Goal: Transaction & Acquisition: Purchase product/service

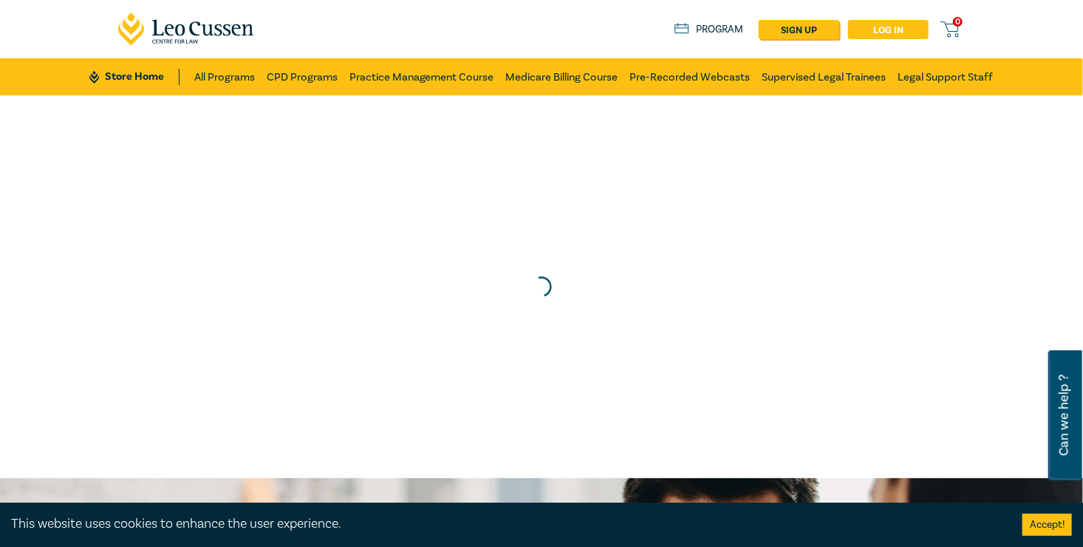
click at [928, 24] on link "Log in" at bounding box center [888, 29] width 81 height 19
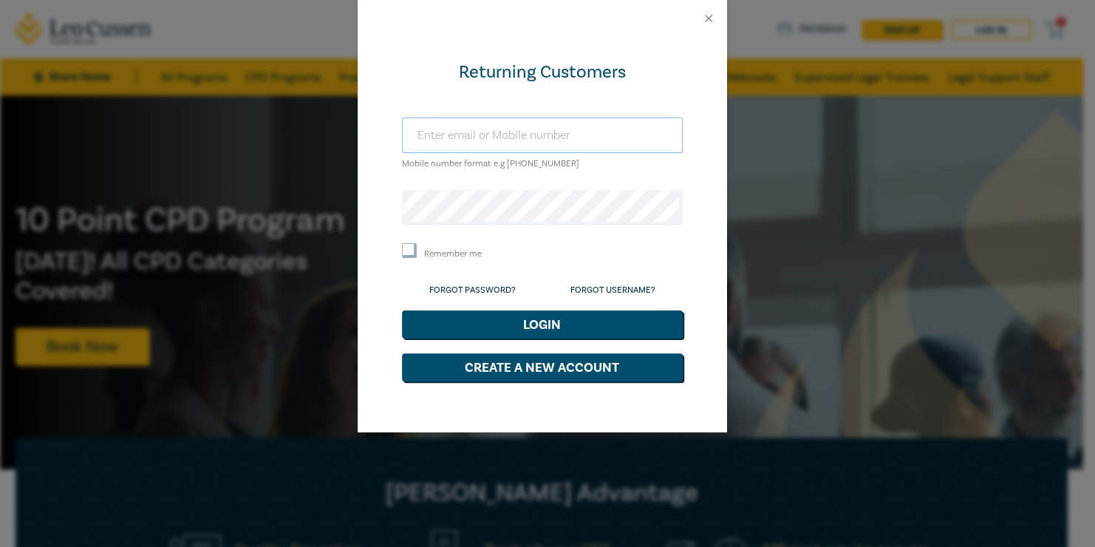
type input "nada@rjlegal.net.au"
click at [562, 336] on button "Login" at bounding box center [542, 324] width 281 height 28
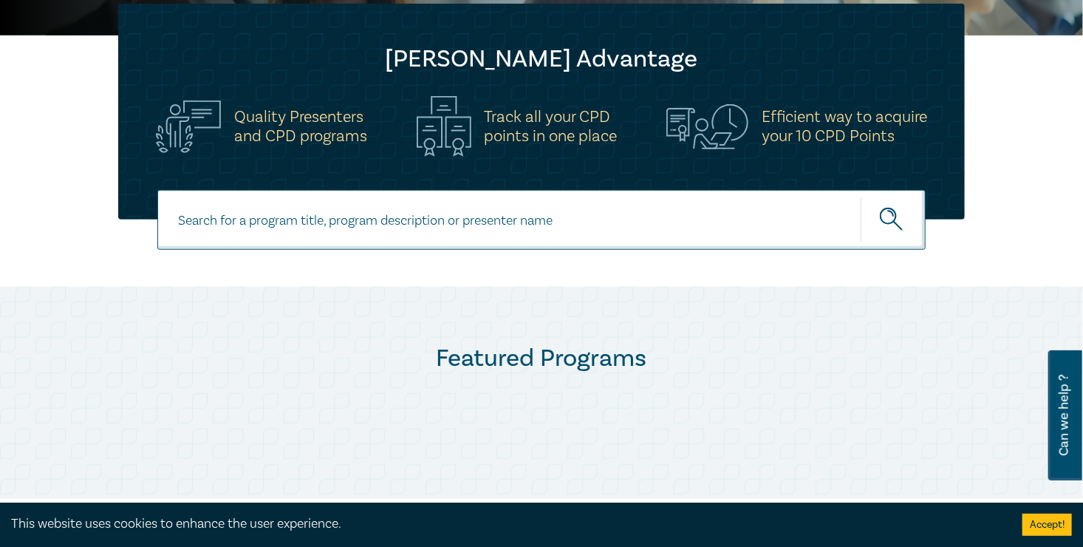
scroll to position [443, 0]
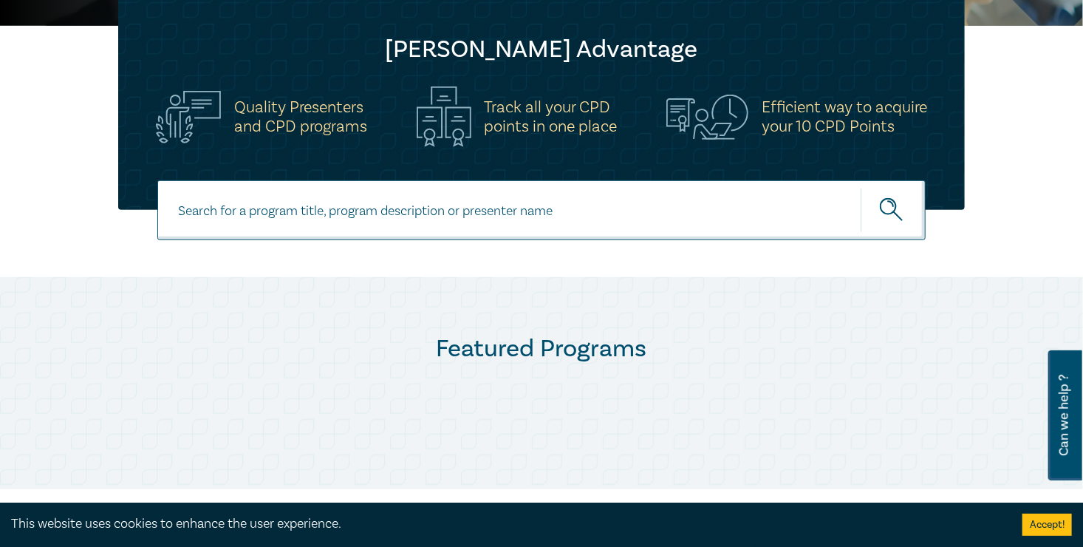
click at [335, 207] on input at bounding box center [541, 210] width 768 height 60
type input "property law intensive"
click at [861, 188] on button "submit" at bounding box center [893, 210] width 65 height 45
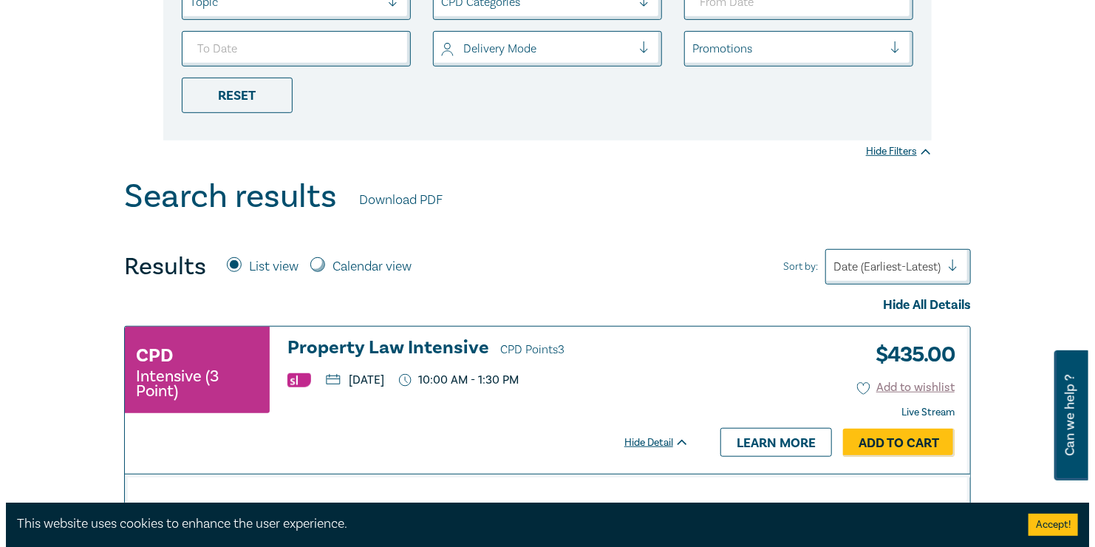
scroll to position [443, 0]
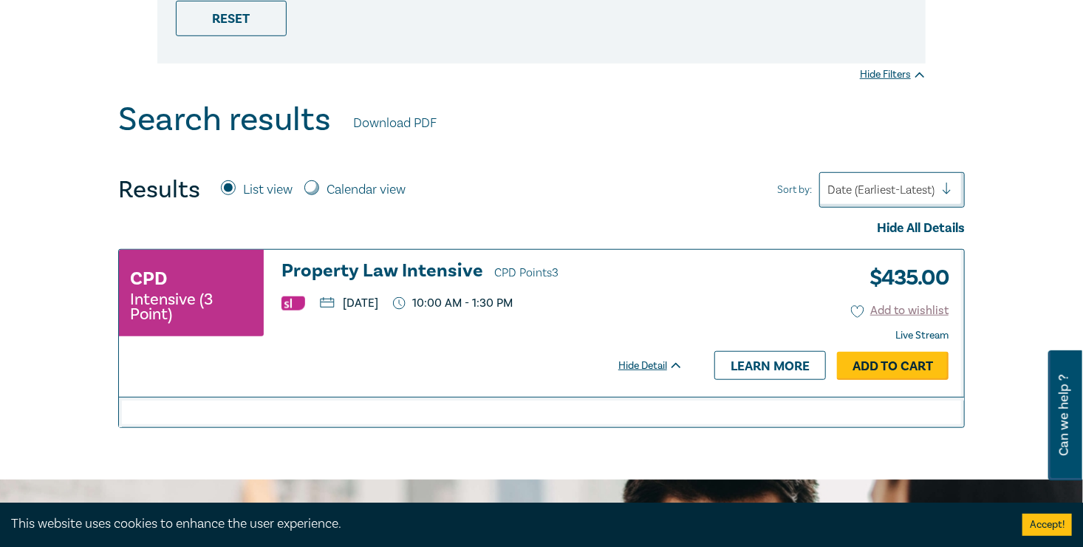
click at [948, 363] on link "Add to Cart" at bounding box center [893, 366] width 112 height 28
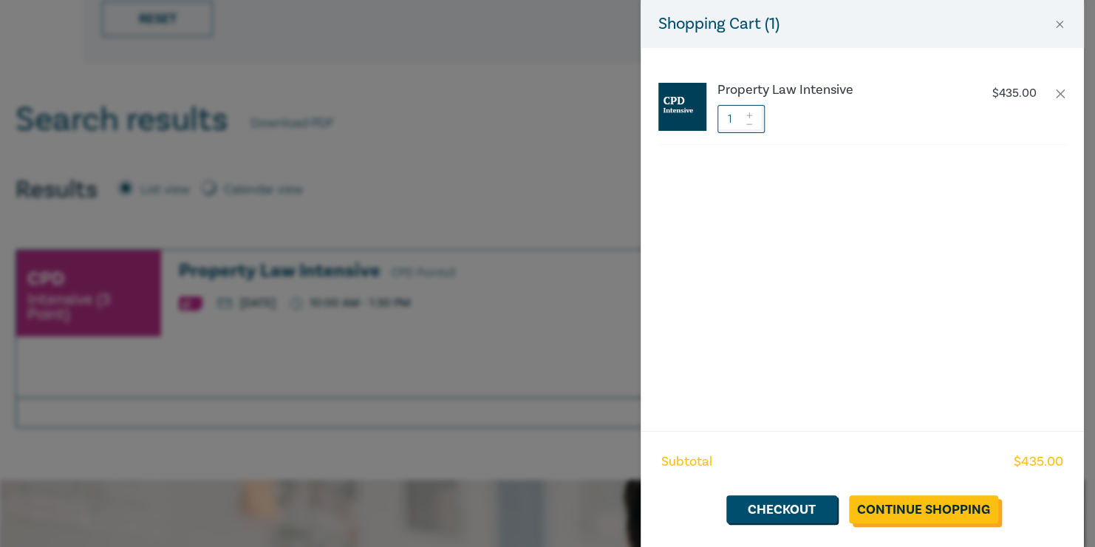
click at [941, 499] on link "Continue Shopping" at bounding box center [923, 509] width 149 height 28
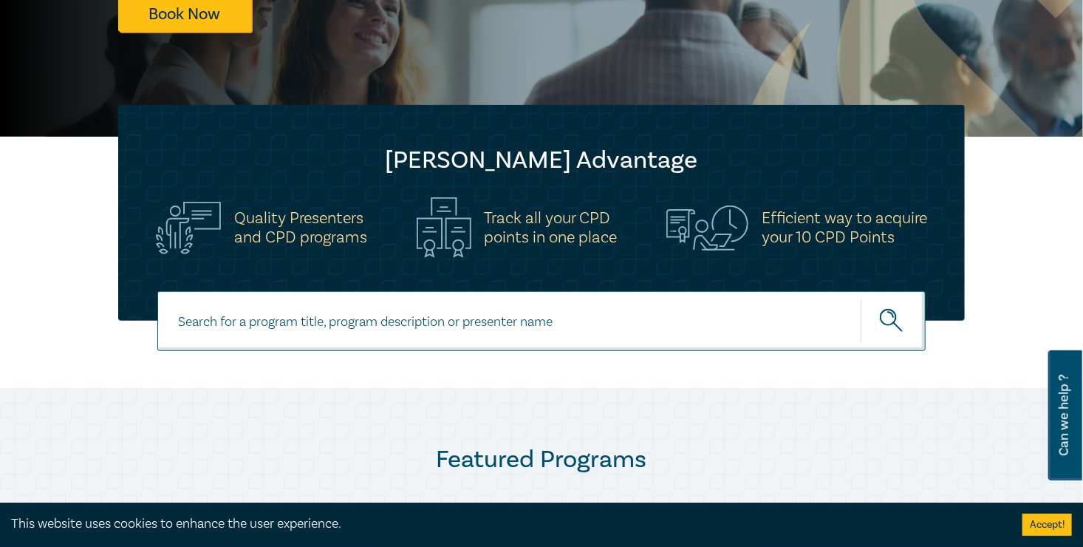
scroll to position [369, 0]
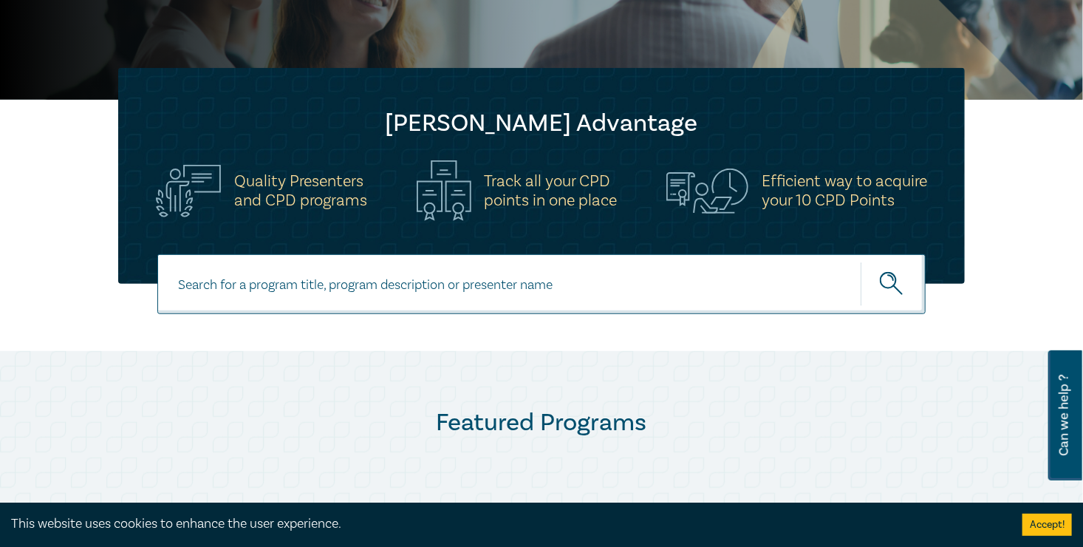
click at [354, 292] on input at bounding box center [541, 284] width 768 height 60
type input "AML"
click at [893, 276] on icon "submit" at bounding box center [890, 278] width 5 height 5
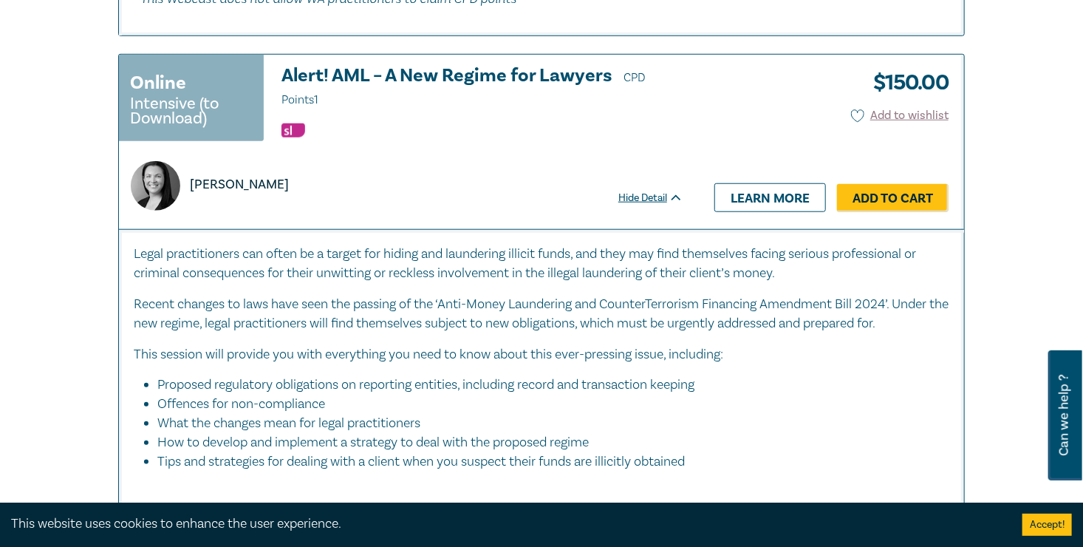
scroll to position [3102, 0]
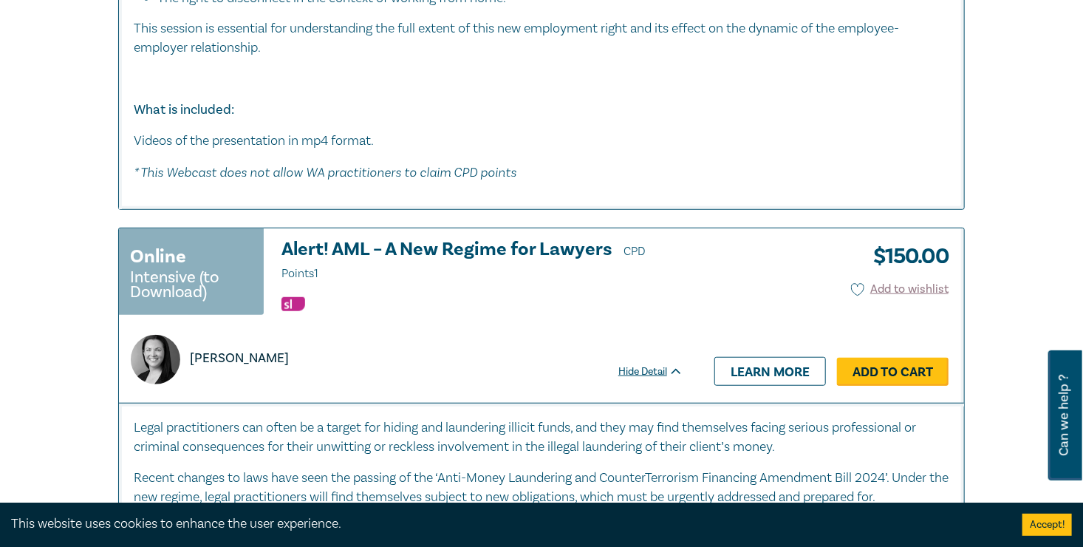
click at [948, 358] on link "Add to Cart" at bounding box center [893, 372] width 112 height 28
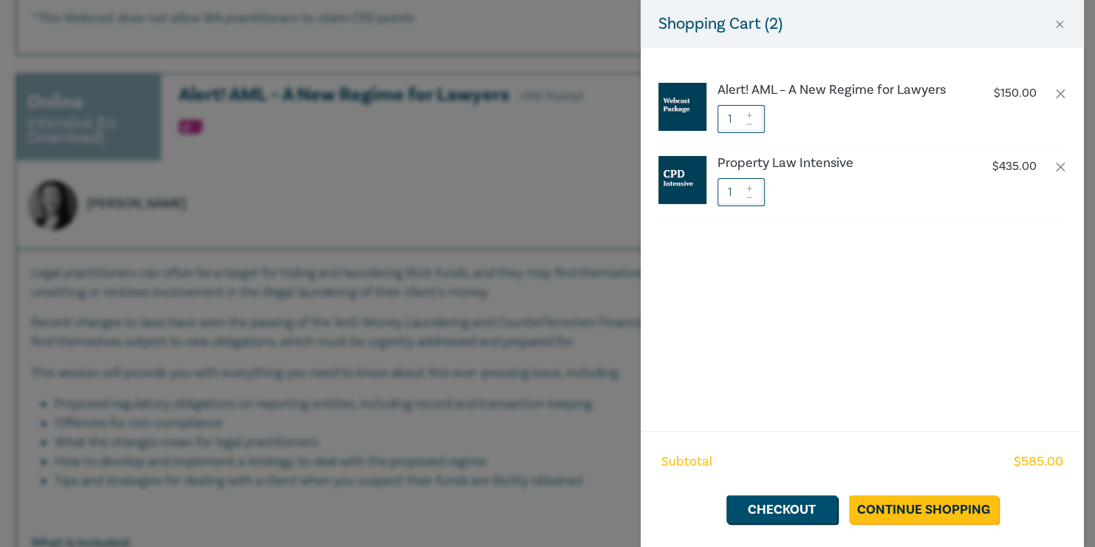
click at [451, 208] on div "Shopping Cart ( 2 ) Alert! AML – A New Regime for Lawyers $ 150.00 1 Property L…" at bounding box center [547, 273] width 1095 height 547
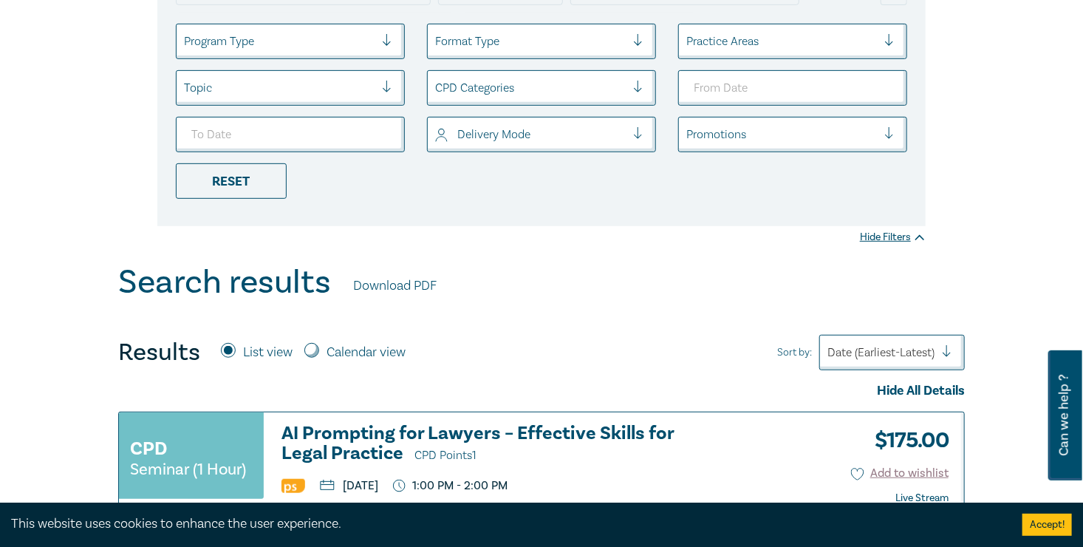
scroll to position [0, 0]
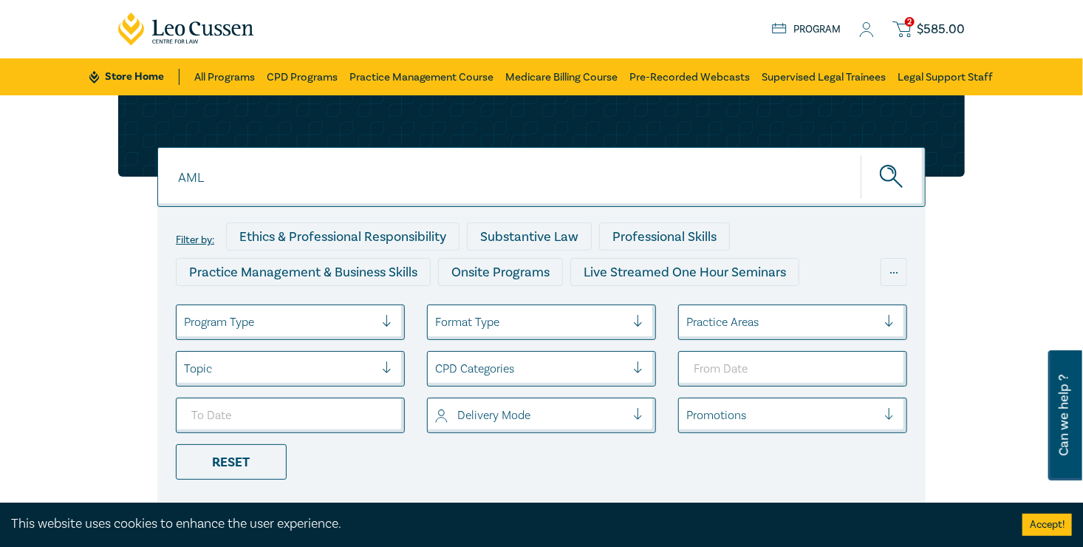
drag, startPoint x: 240, startPoint y: 328, endPoint x: 253, endPoint y: 325, distance: 13.6
click at [241, 328] on div at bounding box center [279, 321] width 191 height 19
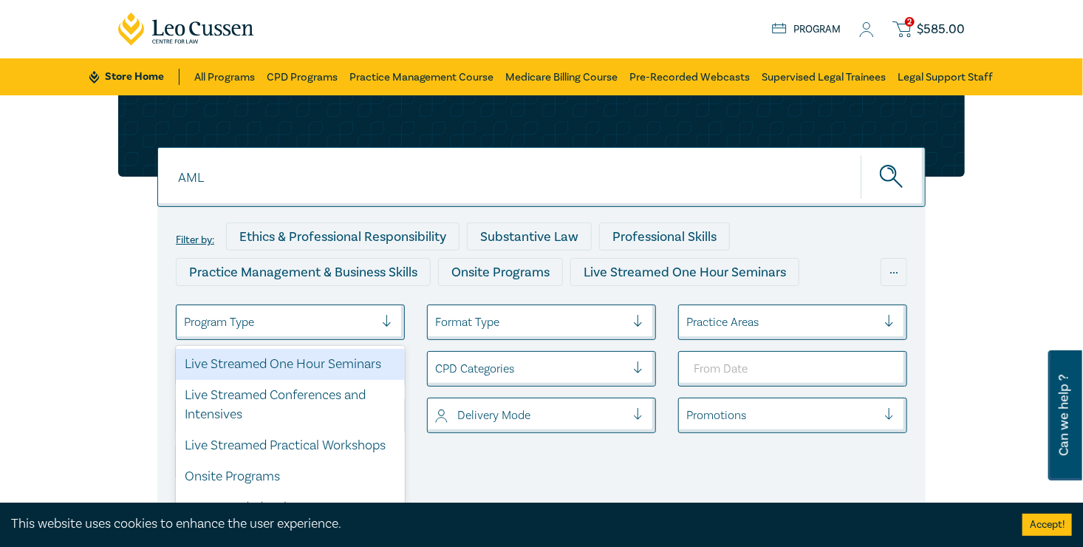
click at [388, 166] on input "AML" at bounding box center [541, 177] width 768 height 60
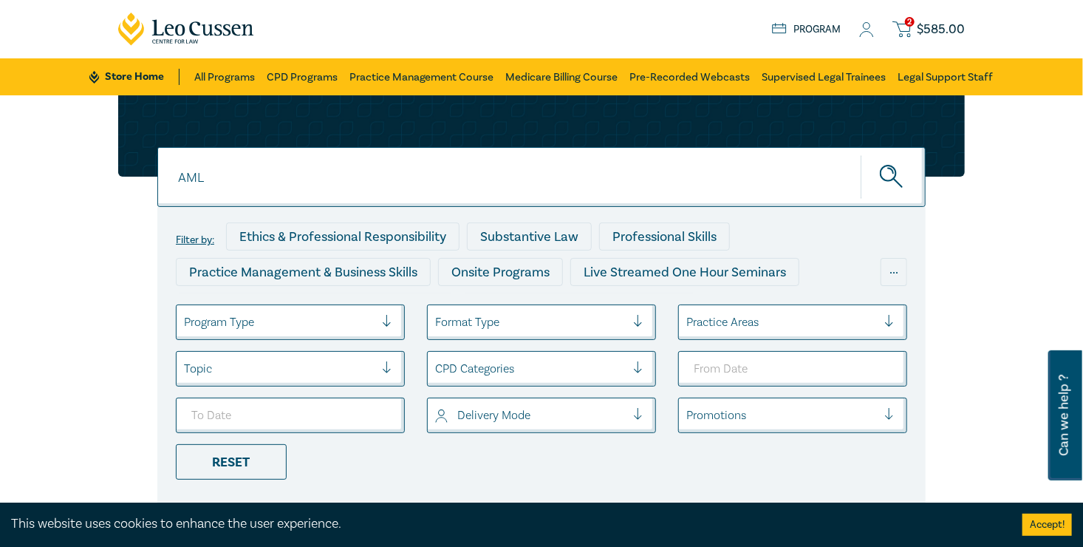
drag, startPoint x: 243, startPoint y: 177, endPoint x: 69, endPoint y: 177, distance: 173.6
click at [109, 177] on div "AML AML AML Filter by: Ethics & Professional Responsibility Substantive Law Pro…" at bounding box center [541, 300] width 864 height 411
click at [861, 154] on button "submit" at bounding box center [893, 176] width 65 height 45
click at [893, 172] on icon "submit" at bounding box center [890, 170] width 5 height 5
drag, startPoint x: 208, startPoint y: 177, endPoint x: 18, endPoint y: 171, distance: 189.2
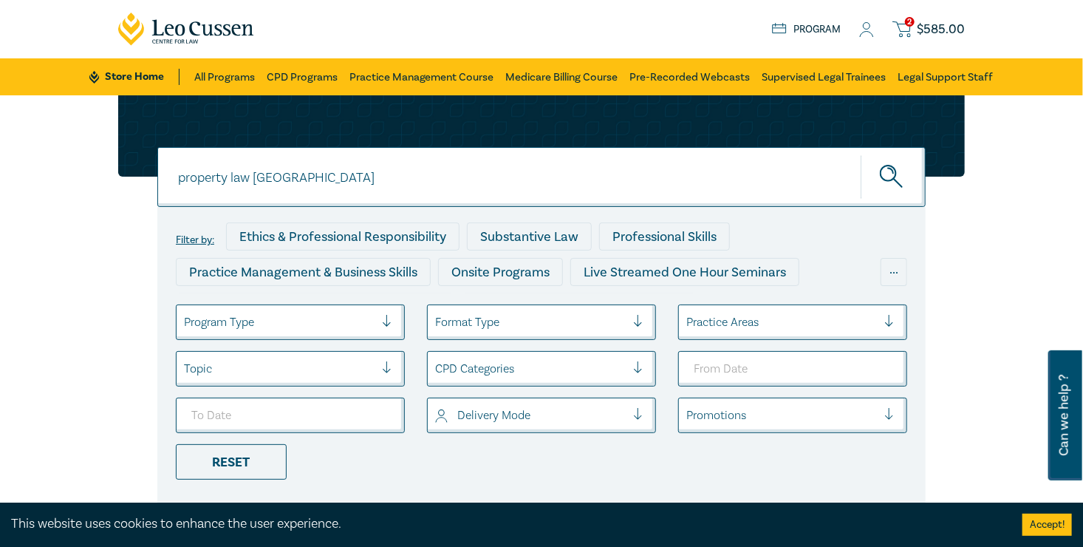
click at [109, 177] on div "property law WA property law WA Filter by: Ethics & Professional Responsibility…" at bounding box center [541, 300] width 864 height 411
click at [861, 154] on button "submit" at bounding box center [893, 176] width 65 height 45
click at [906, 174] on icon "submit" at bounding box center [893, 178] width 26 height 26
drag, startPoint x: 199, startPoint y: 188, endPoint x: 211, endPoint y: 180, distance: 13.3
click at [202, 186] on input "western australia" at bounding box center [541, 177] width 768 height 60
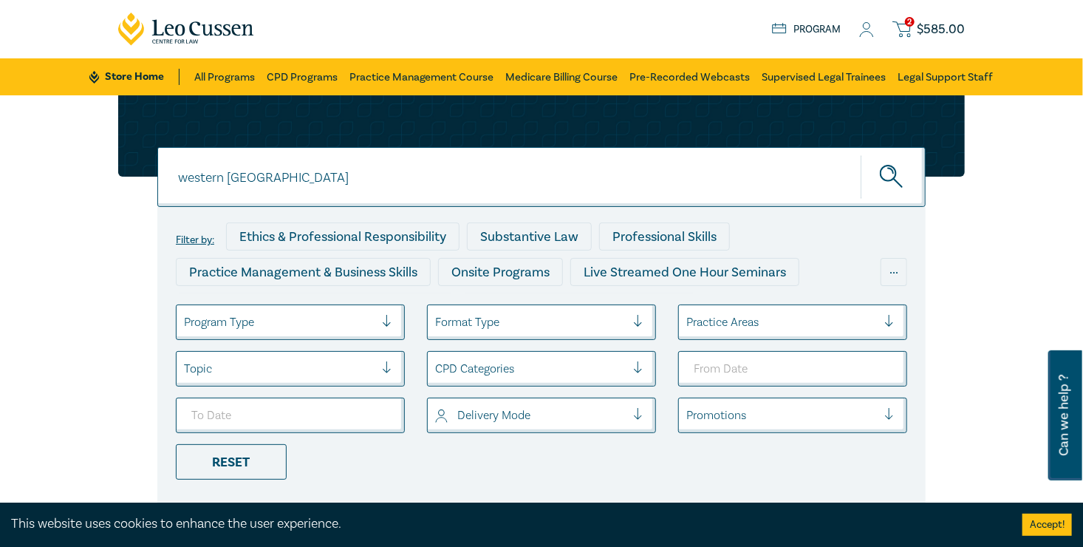
drag, startPoint x: 222, startPoint y: 175, endPoint x: 10, endPoint y: 169, distance: 212.1
click at [109, 172] on div "western australia western australia western australia Filter by: Ethics & Profe…" at bounding box center [541, 300] width 864 height 411
click at [861, 154] on button "submit" at bounding box center [893, 176] width 65 height 45
type input "conveyancing"
click at [906, 168] on icon "submit" at bounding box center [893, 178] width 26 height 26
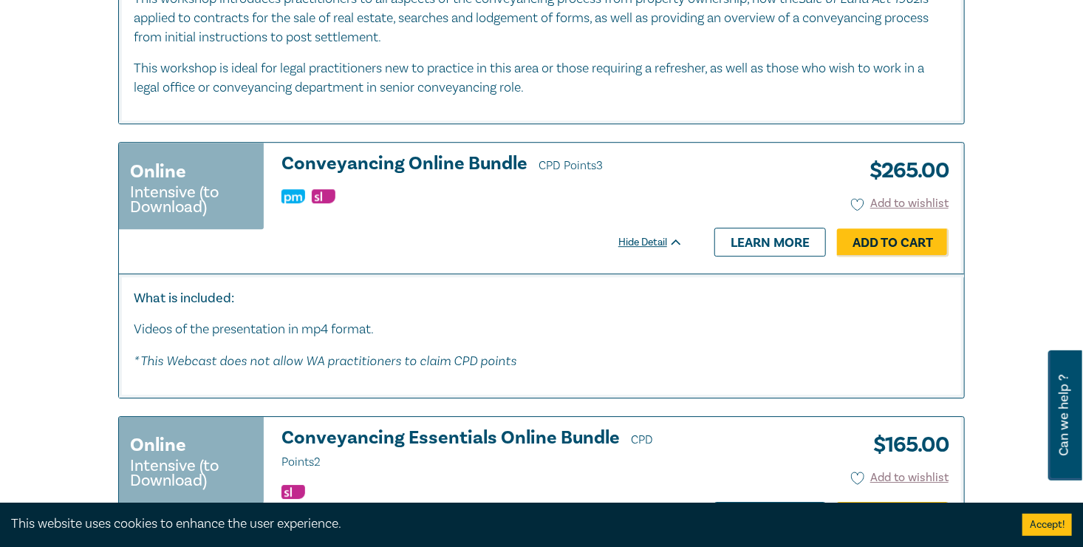
scroll to position [2068, 0]
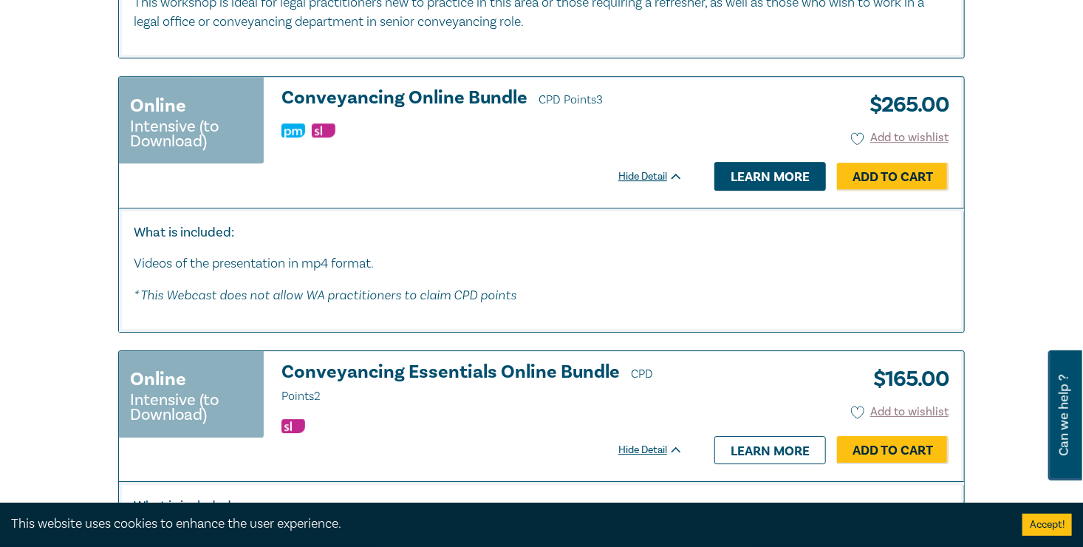
click at [826, 162] on link "Learn more" at bounding box center [770, 176] width 112 height 28
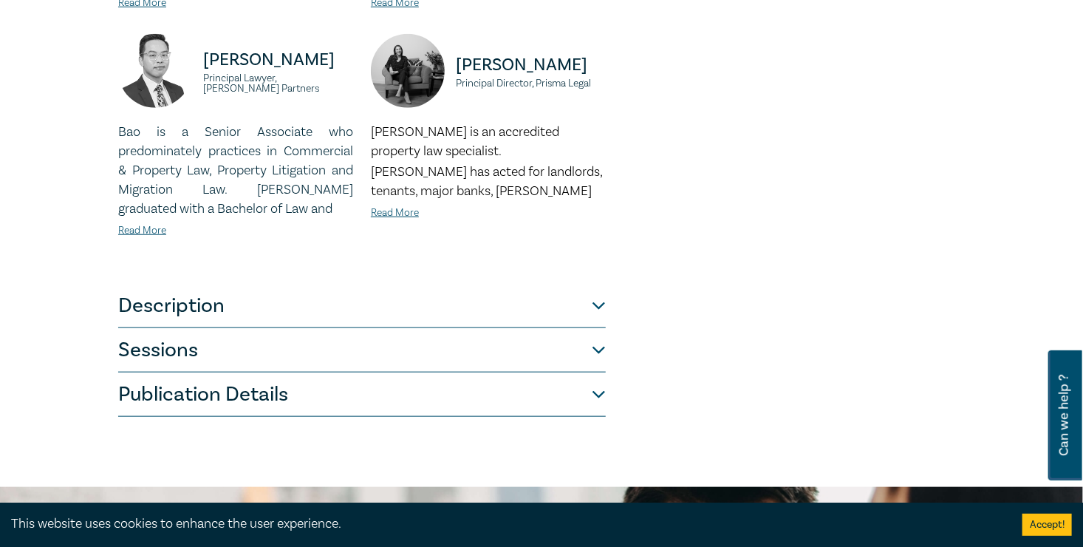
scroll to position [591, 0]
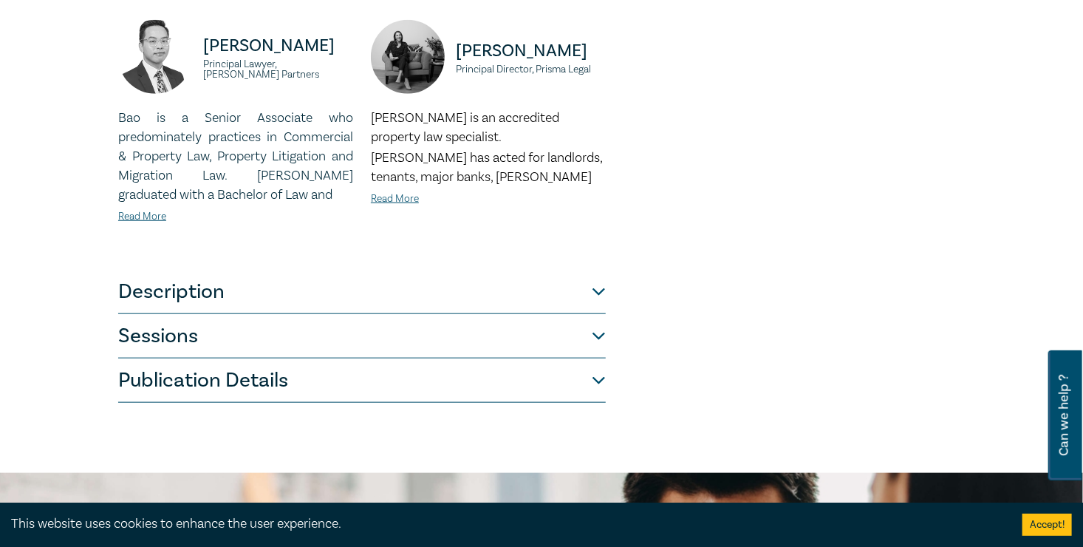
click at [568, 270] on button "Description" at bounding box center [362, 292] width 488 height 44
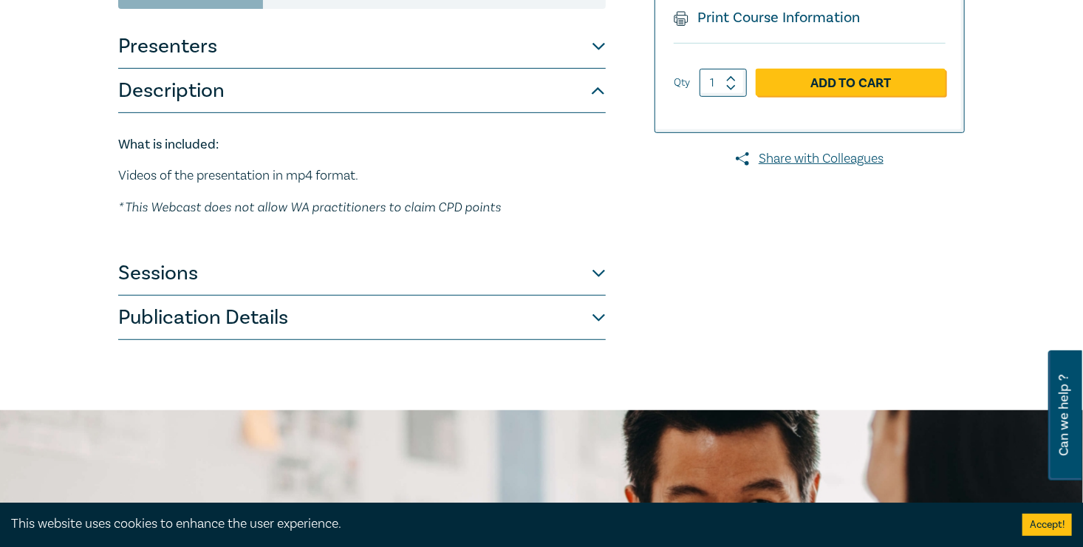
scroll to position [369, 0]
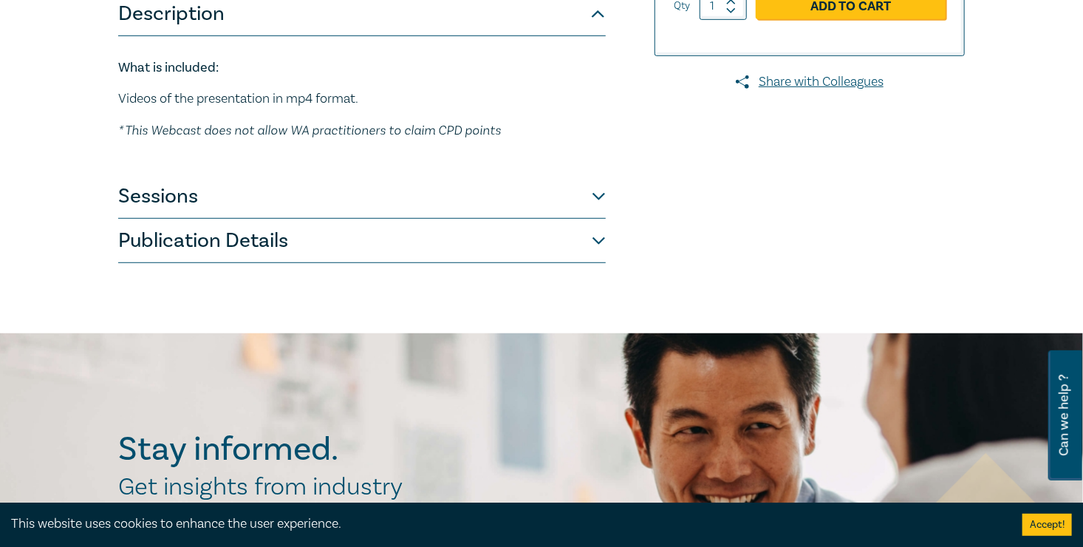
click at [567, 204] on button "Sessions" at bounding box center [362, 196] width 488 height 44
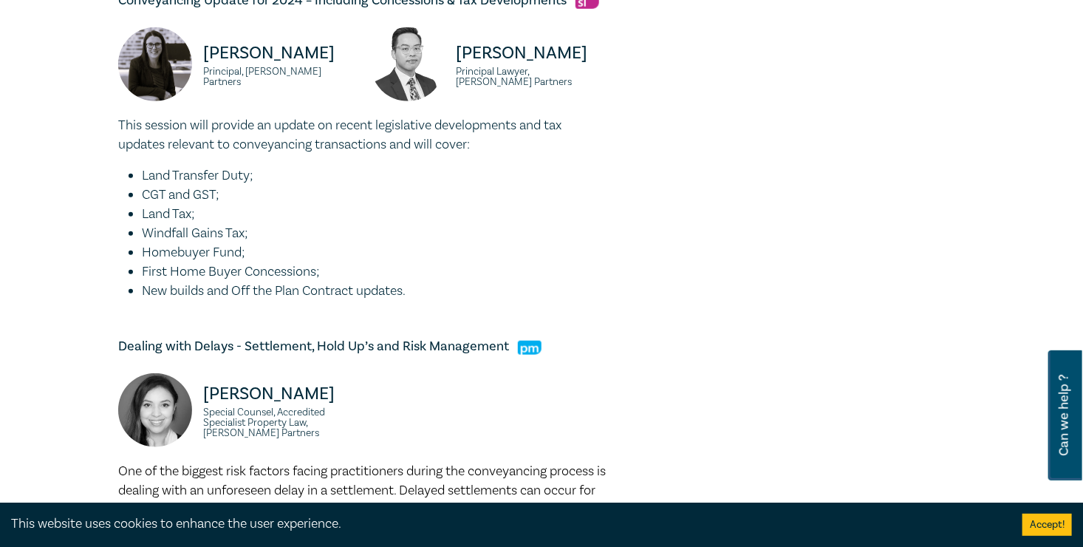
scroll to position [222, 0]
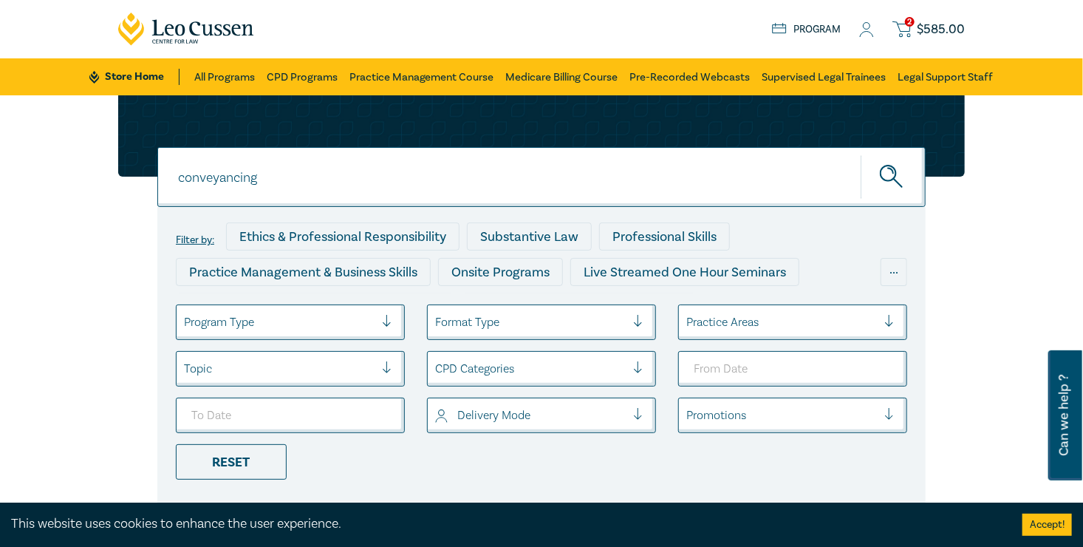
drag, startPoint x: 145, startPoint y: 186, endPoint x: 85, endPoint y: 180, distance: 60.1
click at [157, 182] on input "conveyancing" at bounding box center [541, 177] width 768 height 60
click at [861, 154] on button "submit" at bounding box center [893, 176] width 65 height 45
drag, startPoint x: 284, startPoint y: 172, endPoint x: 84, endPoint y: 165, distance: 200.3
click at [157, 167] on input "trust accounting" at bounding box center [541, 177] width 768 height 60
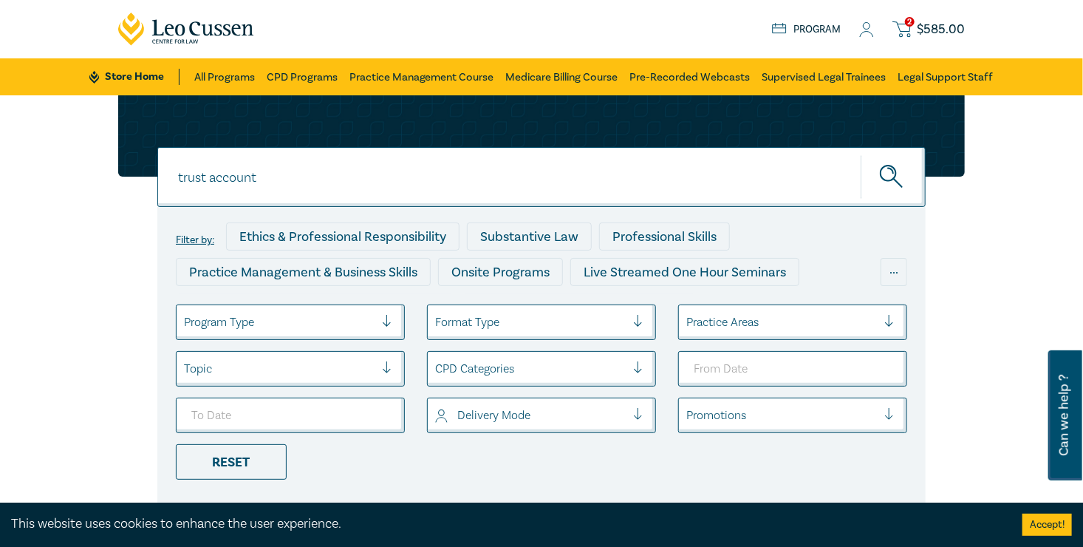
type input "trust account"
click at [861, 154] on button "submit" at bounding box center [893, 176] width 65 height 45
drag, startPoint x: 469, startPoint y: 233, endPoint x: 503, endPoint y: 238, distance: 34.4
click at [469, 233] on div "Substantive Law" at bounding box center [529, 236] width 125 height 28
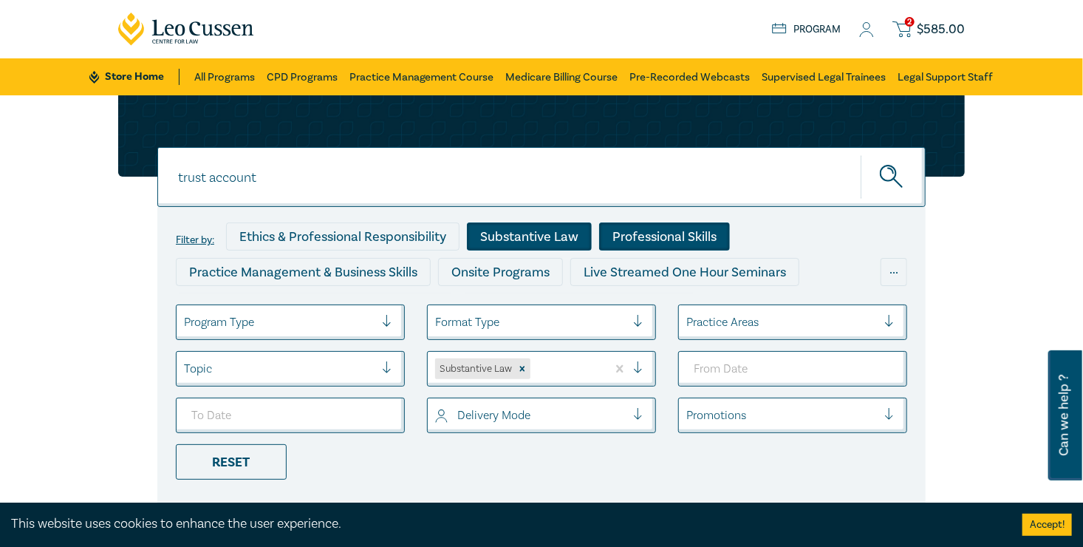
click at [623, 236] on div "Professional Skills" at bounding box center [664, 236] width 131 height 28
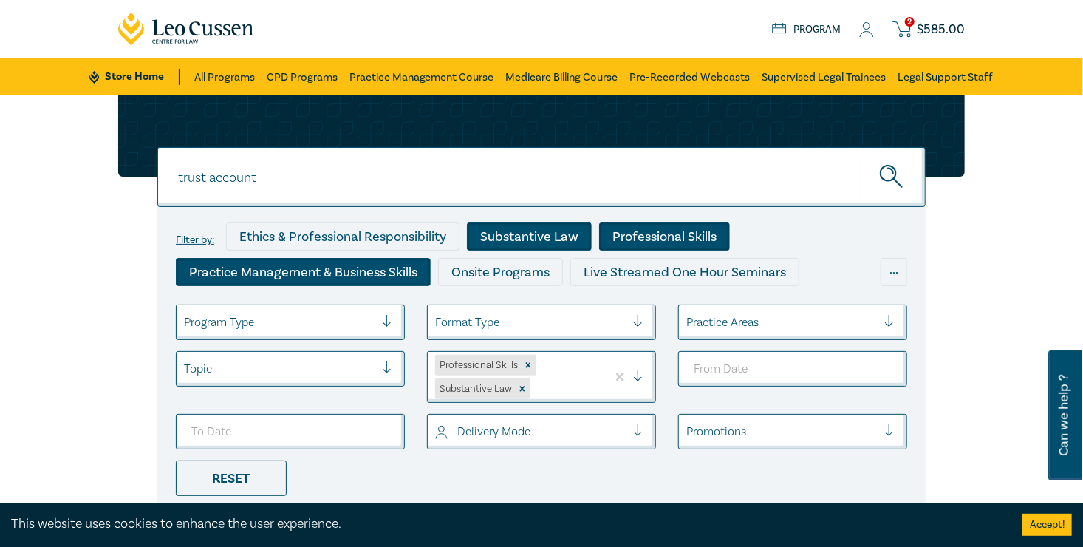
click at [431, 258] on div "Practice Management & Business Skills" at bounding box center [303, 272] width 255 height 28
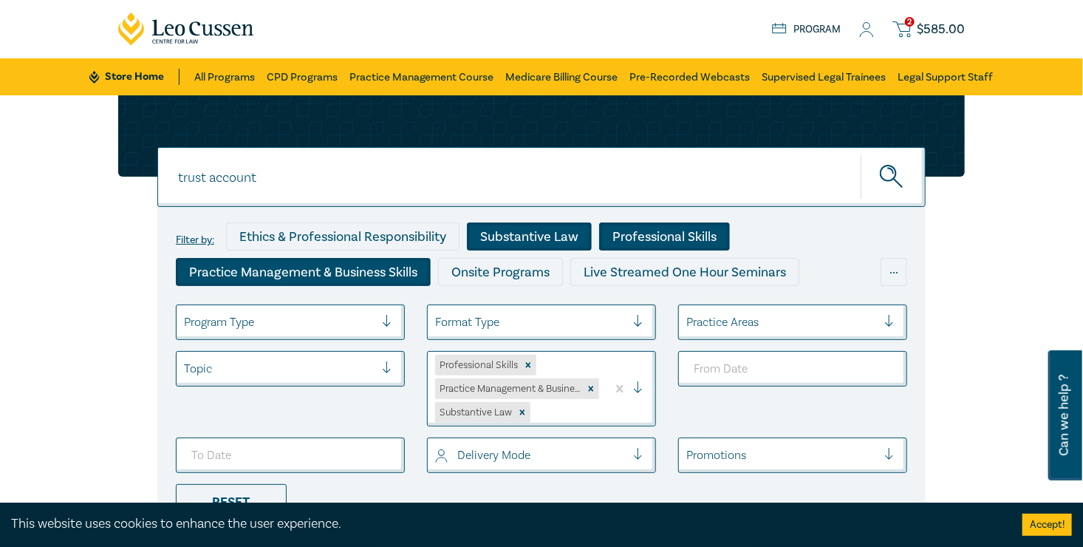
drag, startPoint x: 230, startPoint y: 177, endPoint x: 18, endPoint y: 162, distance: 213.3
click at [109, 168] on div "trust account trust account Filter by: Ethics & Professional Responsibility Sub…" at bounding box center [541, 320] width 864 height 451
click at [311, 80] on link "CPD Programs" at bounding box center [302, 76] width 71 height 37
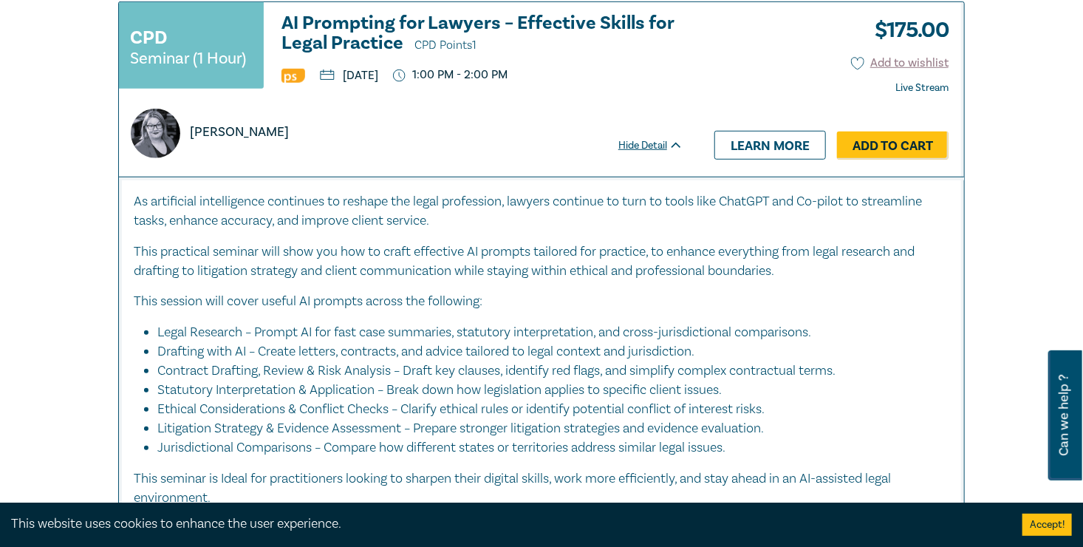
scroll to position [3029, 0]
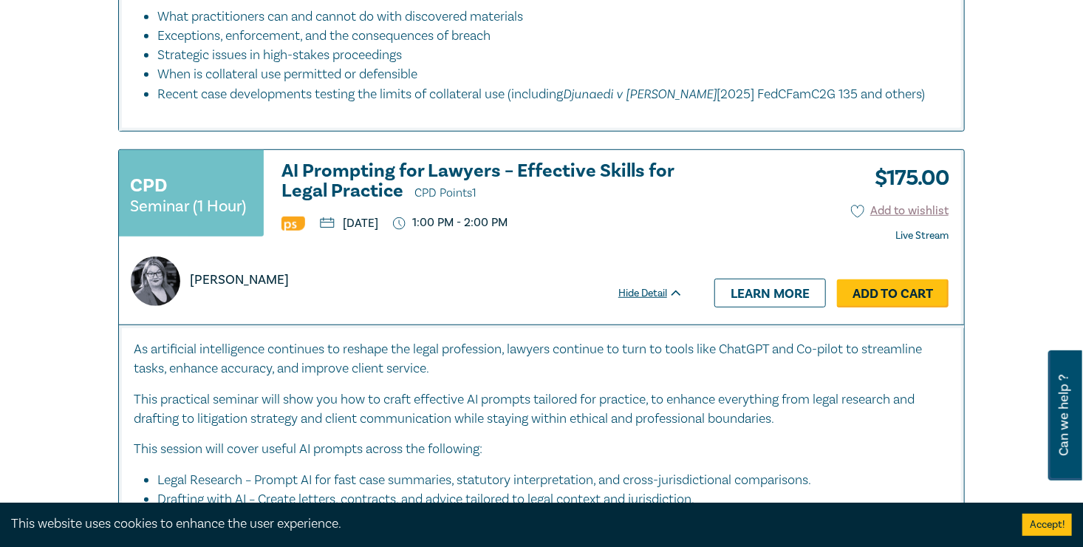
click at [948, 279] on link "Add to Cart" at bounding box center [893, 293] width 112 height 28
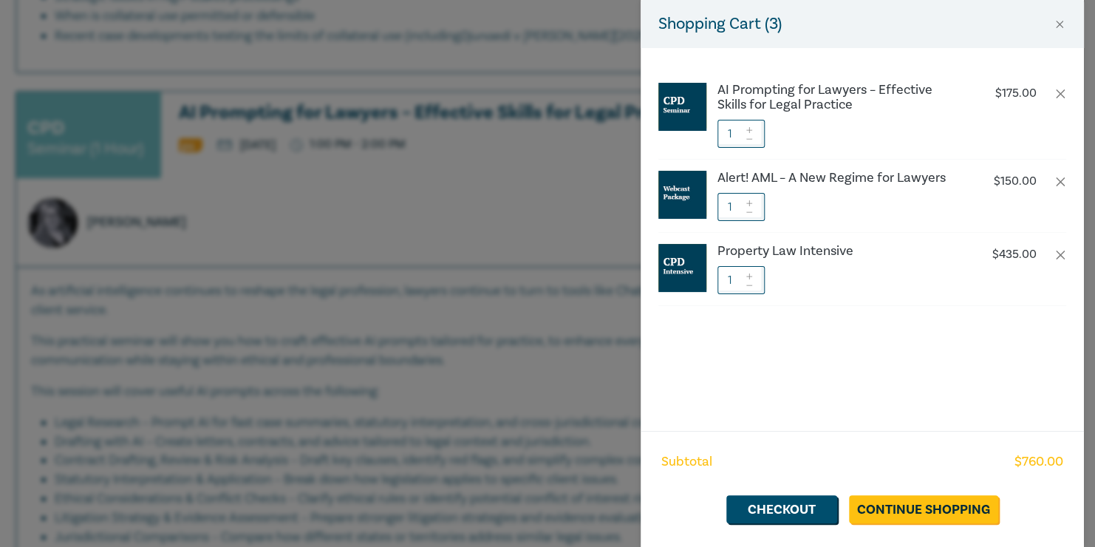
click at [410, 180] on div "Shopping Cart ( 3 ) AI Prompting for Lawyers – Effective Skills for Legal Pract…" at bounding box center [547, 273] width 1095 height 547
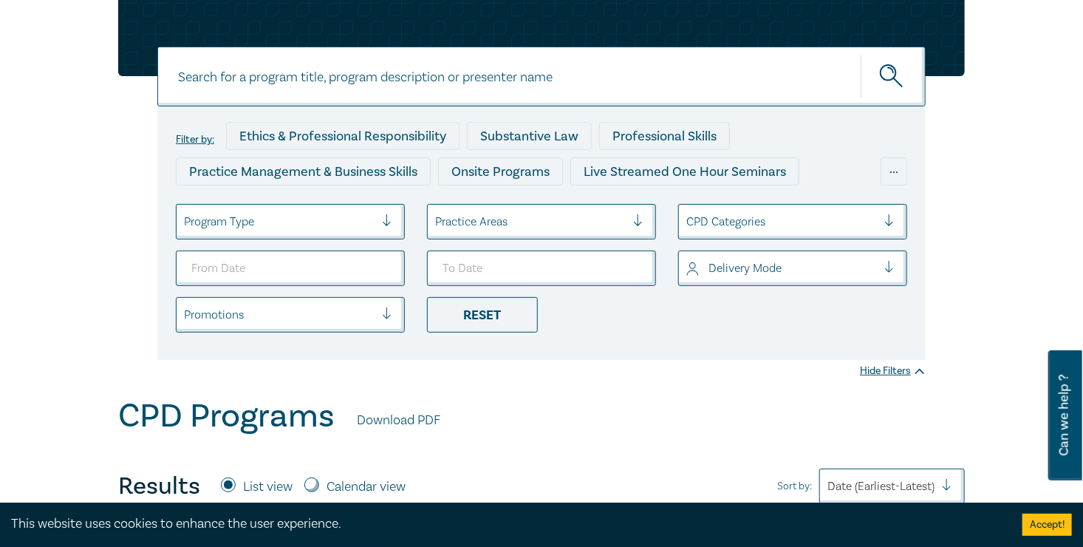
scroll to position [0, 0]
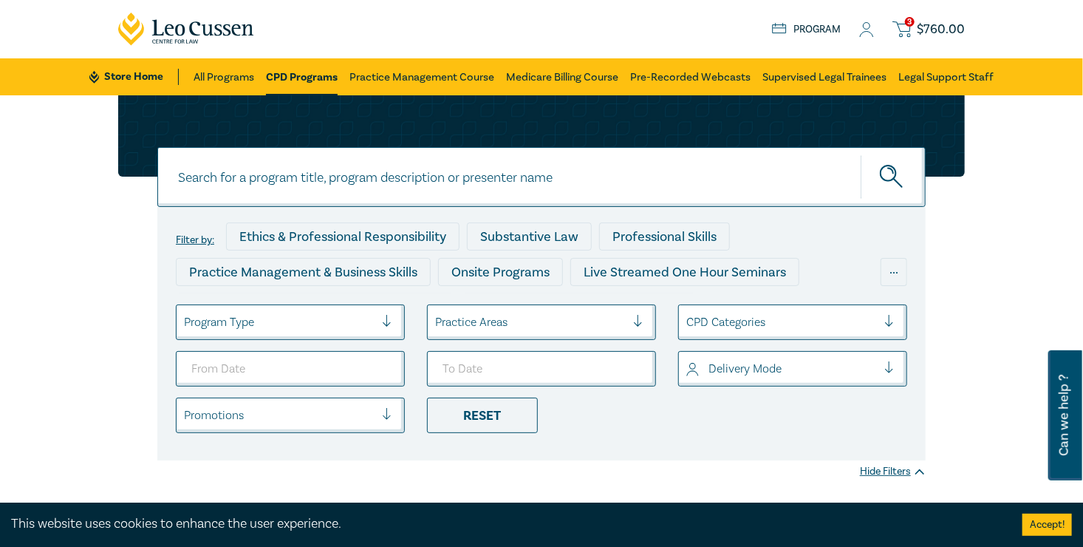
click at [965, 31] on span "$ 760.00" at bounding box center [941, 29] width 48 height 16
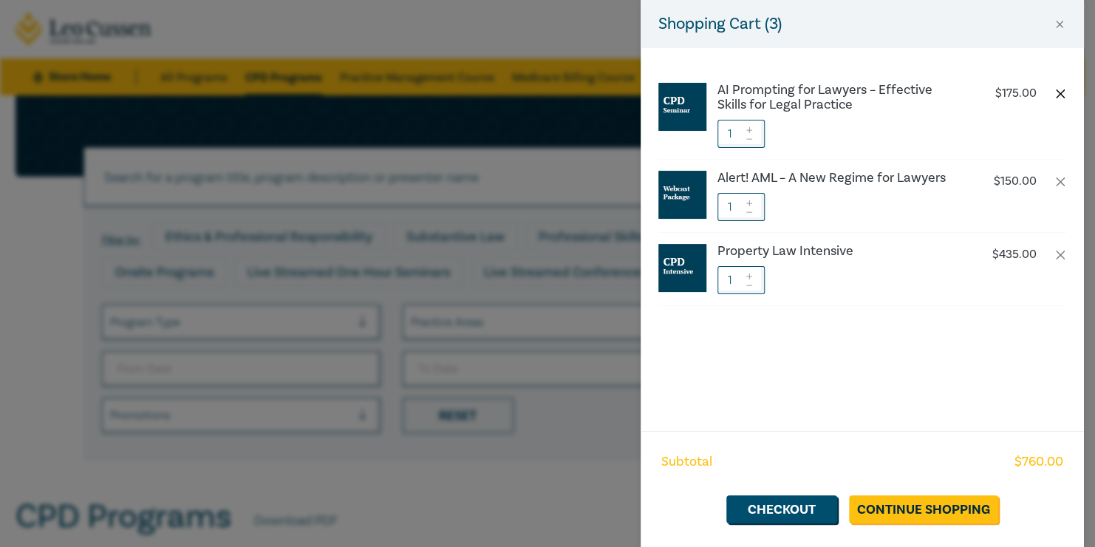
click at [1058, 93] on button "button" at bounding box center [1060, 94] width 12 height 12
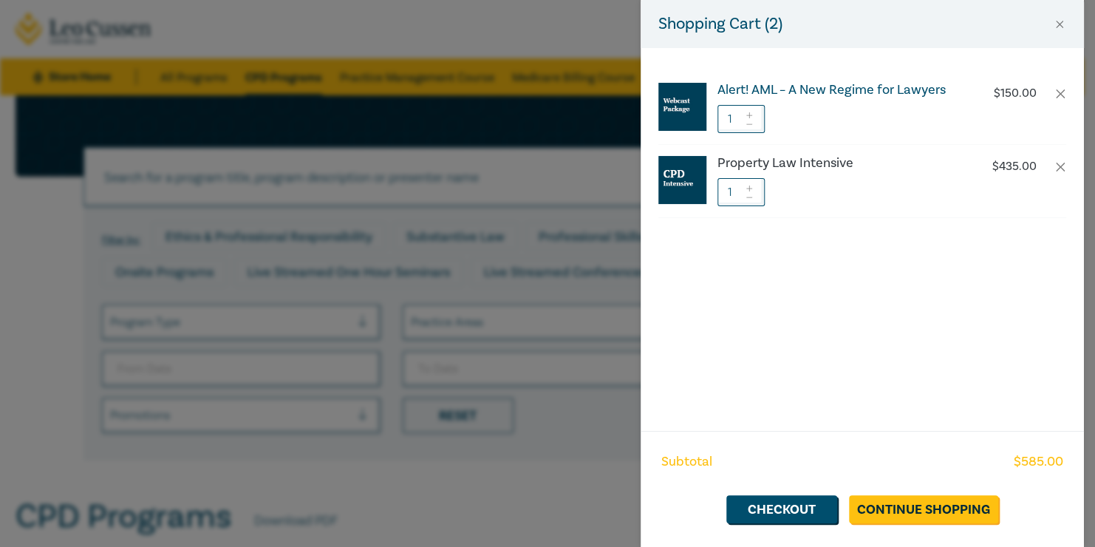
click at [819, 92] on h6 "Alert! AML – A New Regime for Lawyers" at bounding box center [839, 90] width 245 height 15
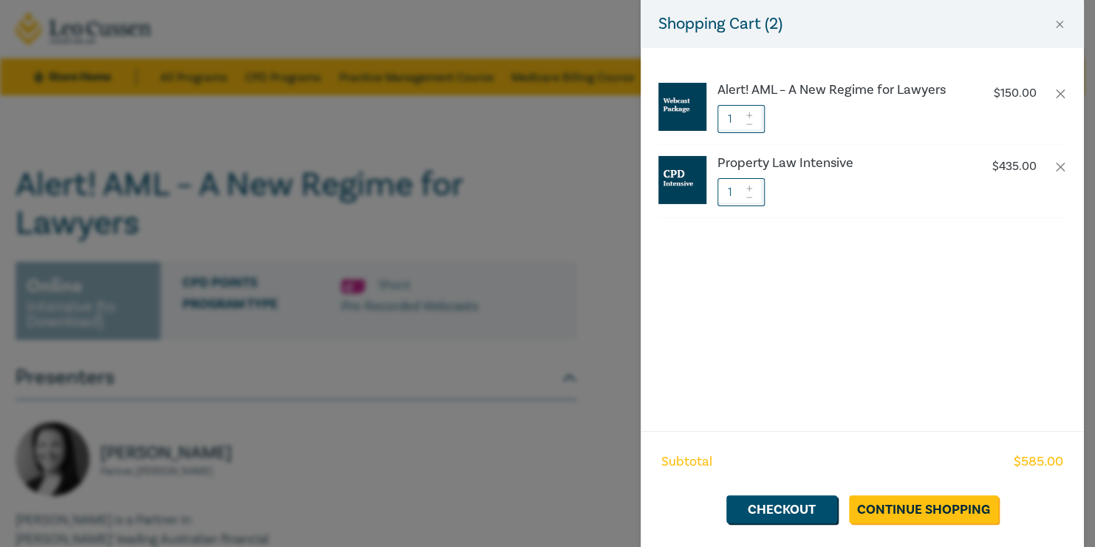
click at [516, 197] on div "Shopping Cart ( 2 ) Alert! AML – A New Regime for Lawyers $ 150.00 1 Property L…" at bounding box center [547, 273] width 1095 height 547
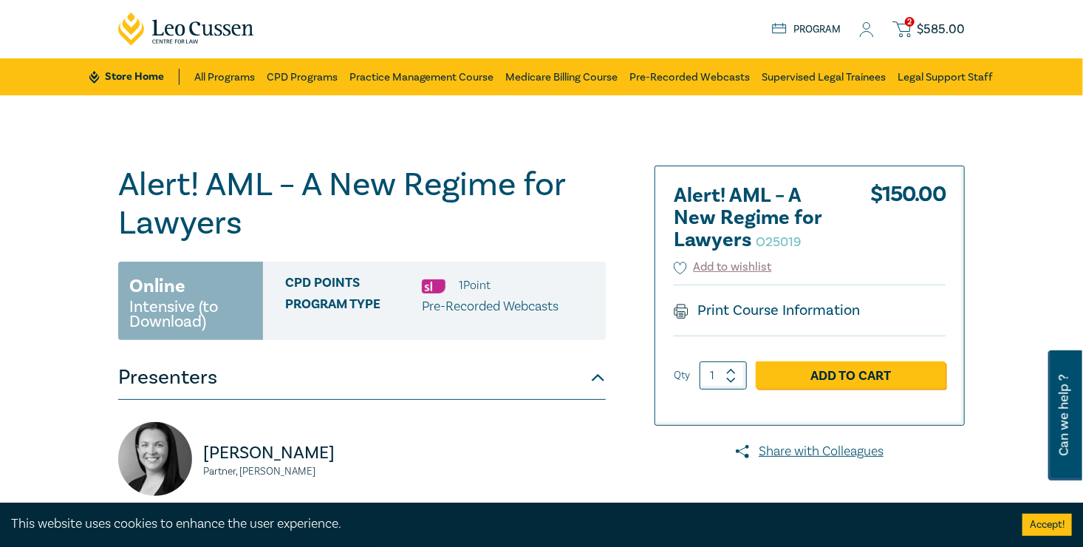
click at [965, 33] on span "$ 585.00" at bounding box center [941, 29] width 48 height 16
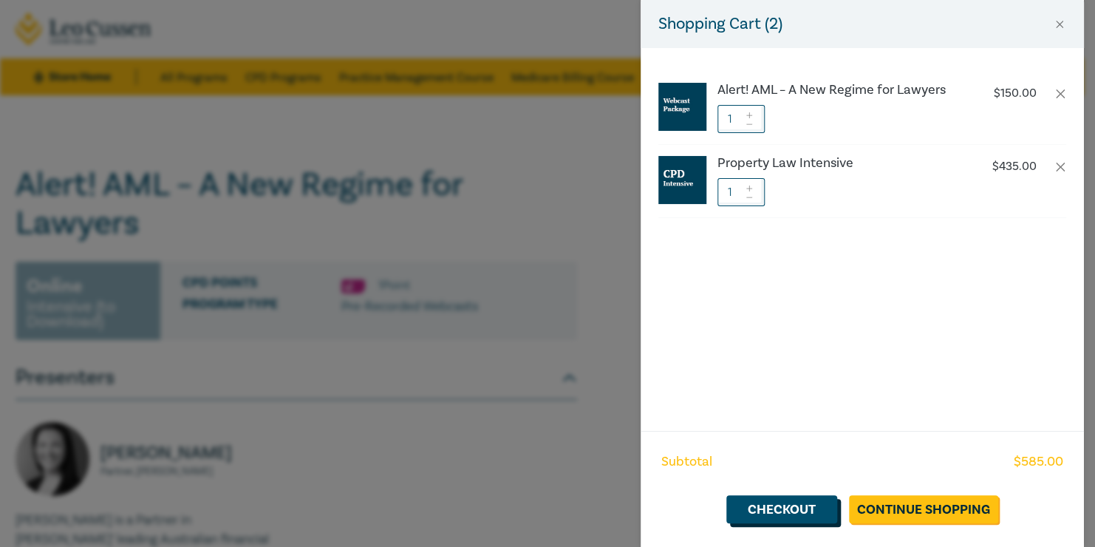
click at [807, 511] on link "Checkout" at bounding box center [781, 509] width 111 height 28
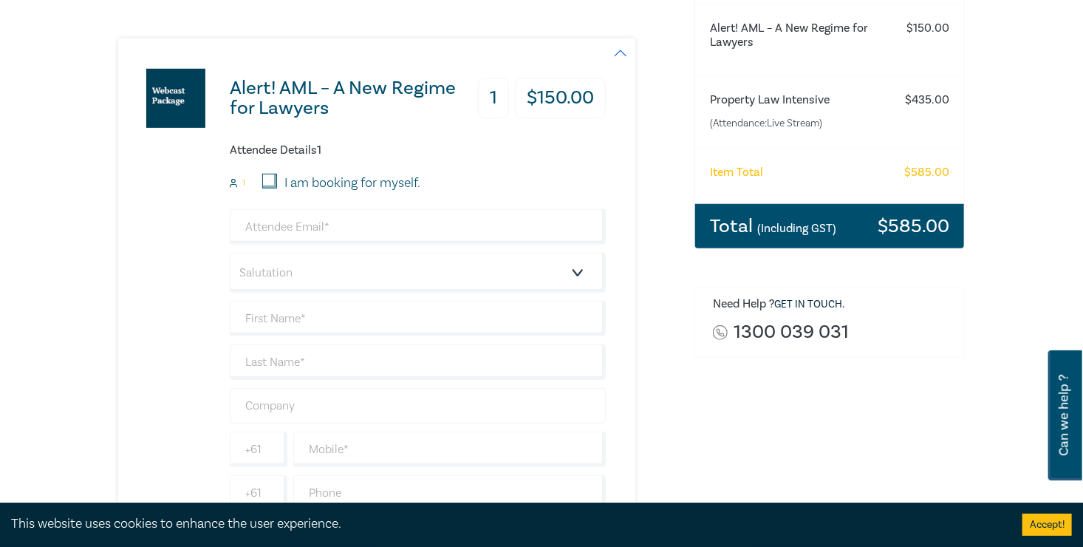
scroll to position [295, 0]
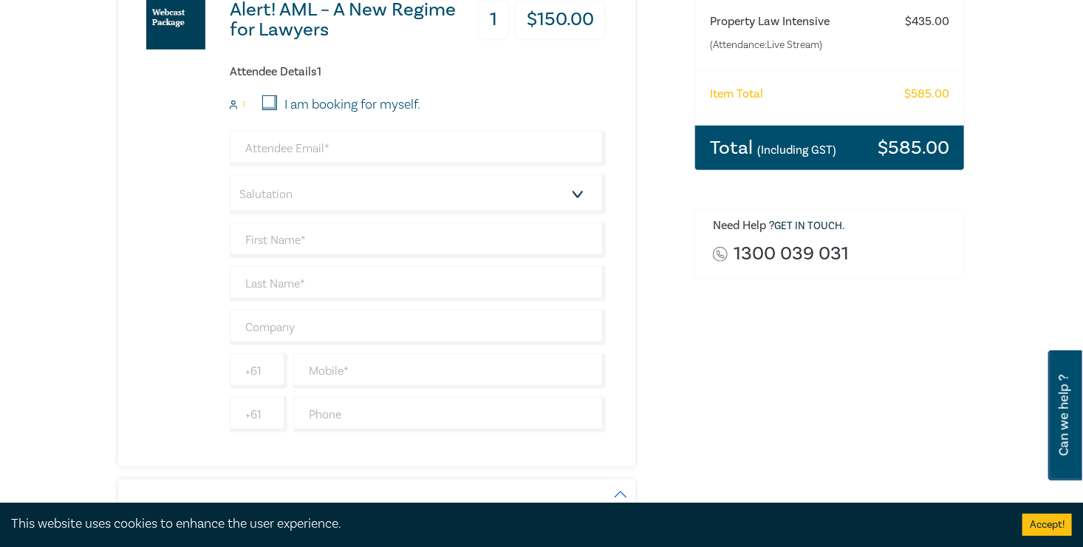
click at [262, 103] on input "I am booking for myself." at bounding box center [269, 102] width 15 height 15
checkbox input "true"
type input "[EMAIL_ADDRESS][DOMAIN_NAME]"
type input "Nada"
type input "Jurdi"
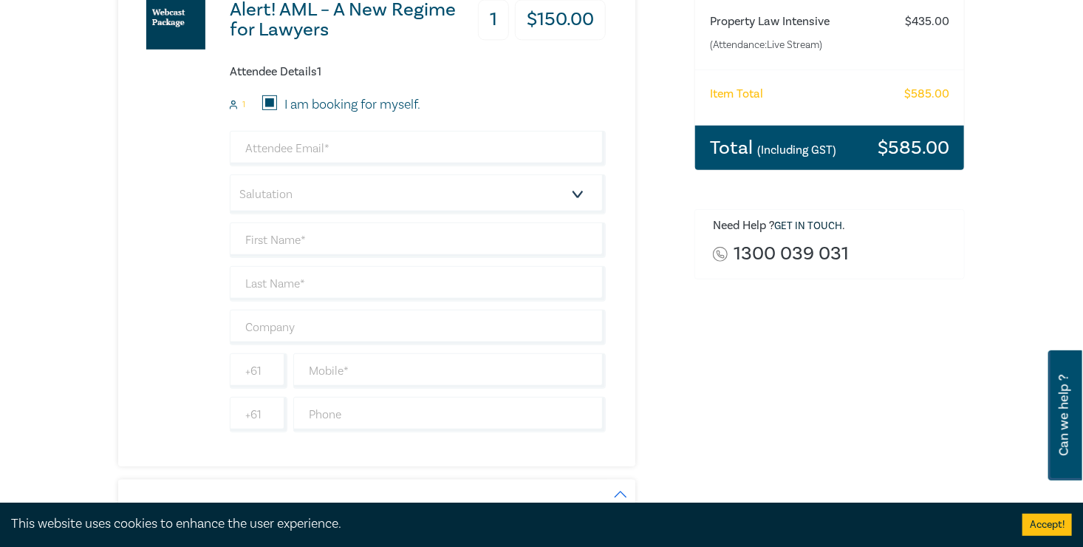
type input "RJ Legal"
type input "401911646"
click at [230, 197] on select "Salutation Mr. Mrs. Ms. Miss Dr. Prof. Other" at bounding box center [418, 194] width 376 height 40
select select "Mrs."
click at [230, 174] on select "Salutation Mr. Mrs. Ms. Miss Dr. Prof. Other" at bounding box center [418, 194] width 376 height 40
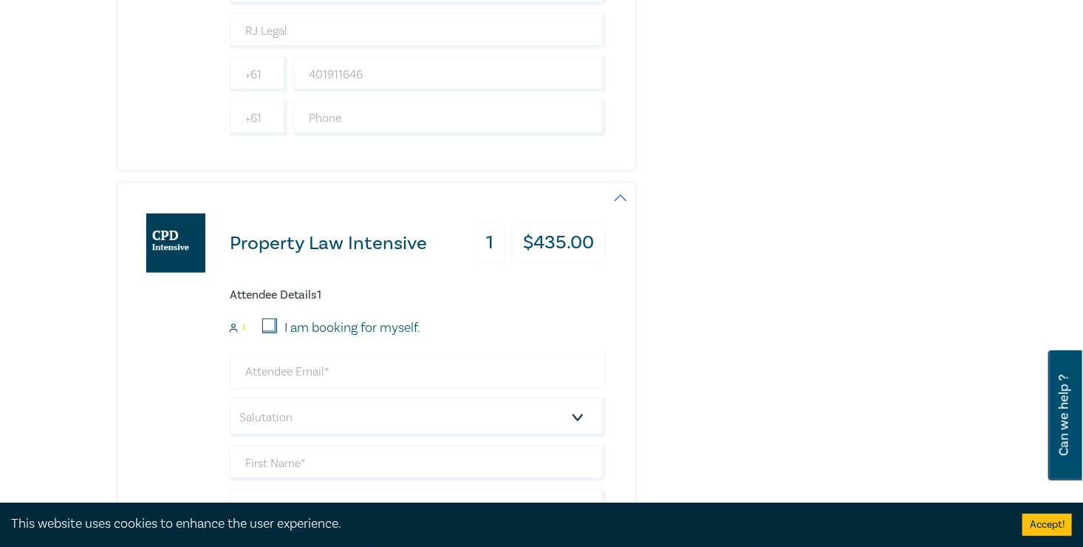
scroll to position [665, 0]
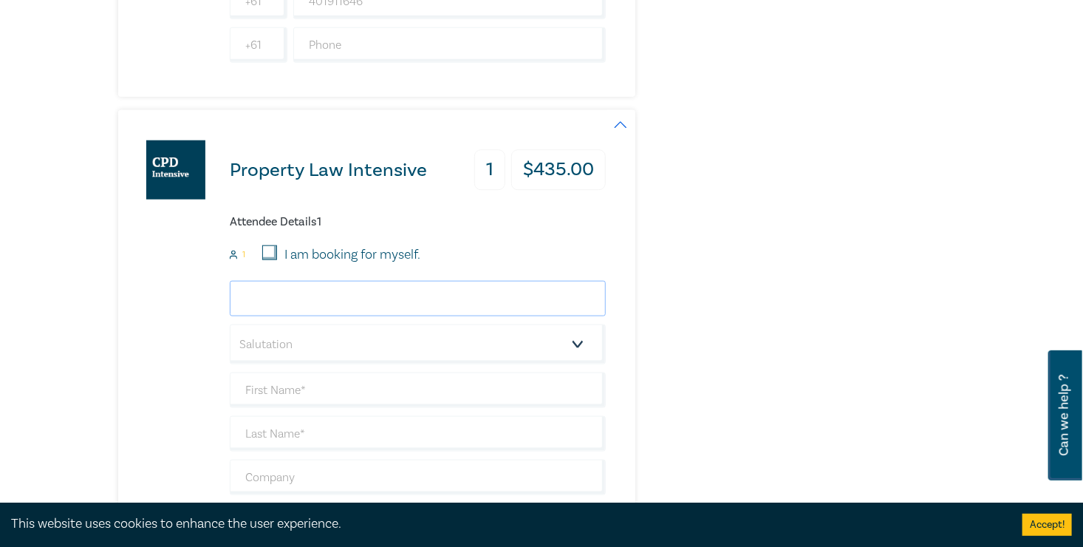
click at [230, 296] on input "email" at bounding box center [418, 298] width 376 height 35
type input "rami@rjlegal.net.au"
click at [230, 335] on select "Salutation Mr. Mrs. Ms. Miss Dr. Prof. Other" at bounding box center [418, 344] width 376 height 40
select select "Mr."
click at [230, 324] on select "Salutation Mr. Mrs. Ms. Miss Dr. Prof. Other" at bounding box center [418, 344] width 376 height 40
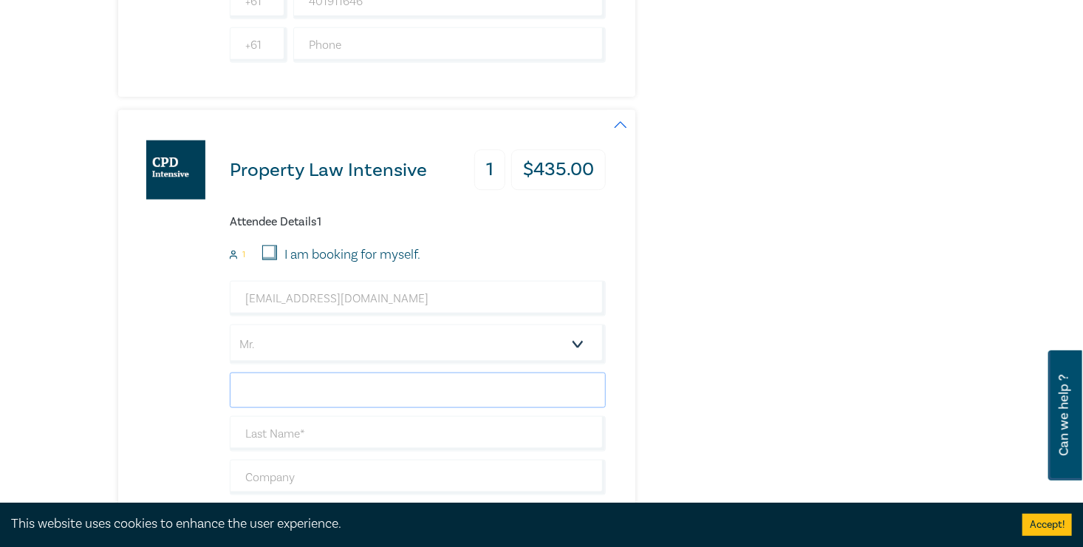
click at [230, 393] on input "text" at bounding box center [418, 389] width 376 height 35
type input "Rami"
type input "Jurdi"
type input "RJ Legal"
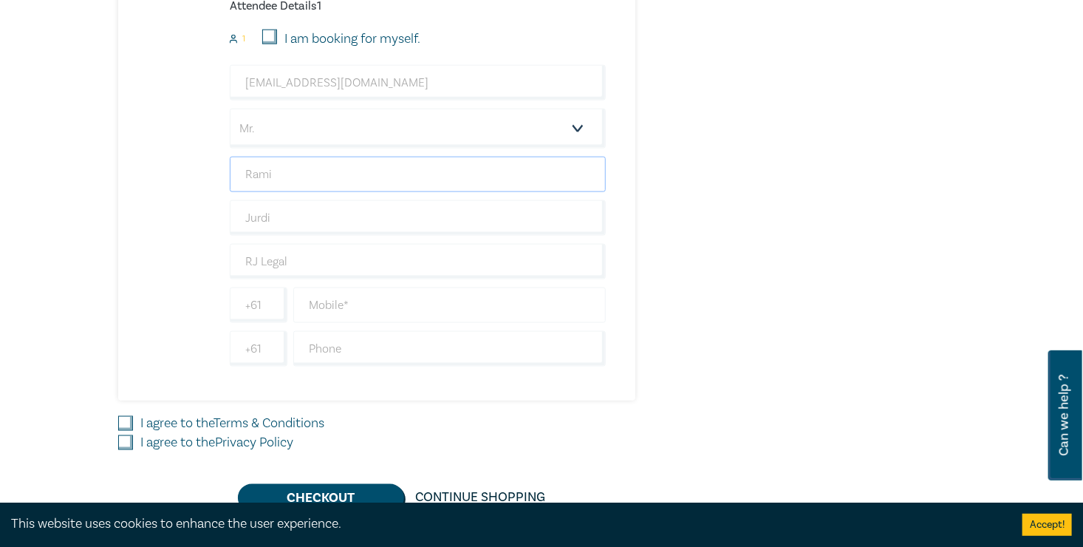
scroll to position [886, 0]
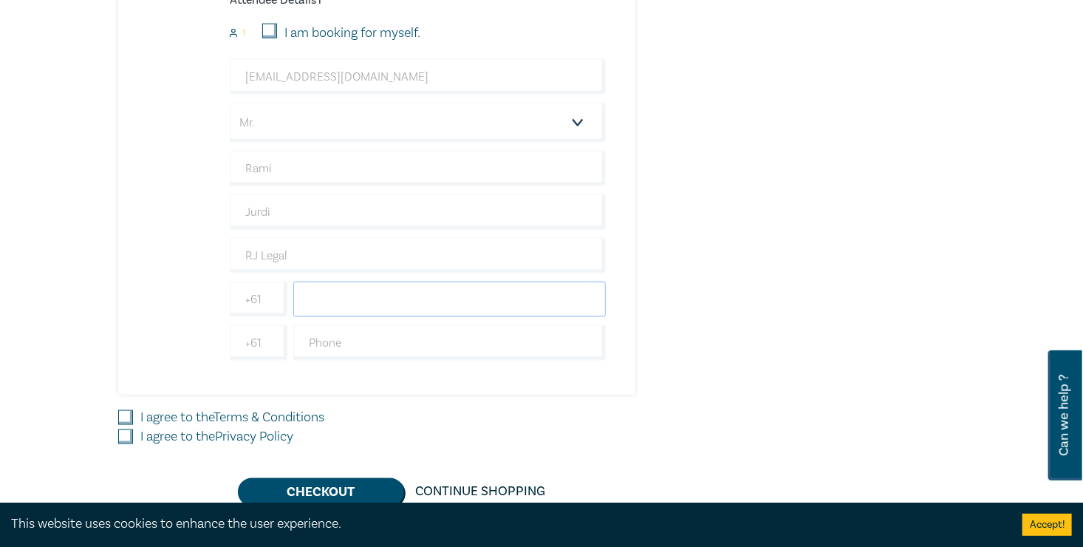
click at [293, 293] on input "text" at bounding box center [449, 298] width 312 height 35
type input "421663024"
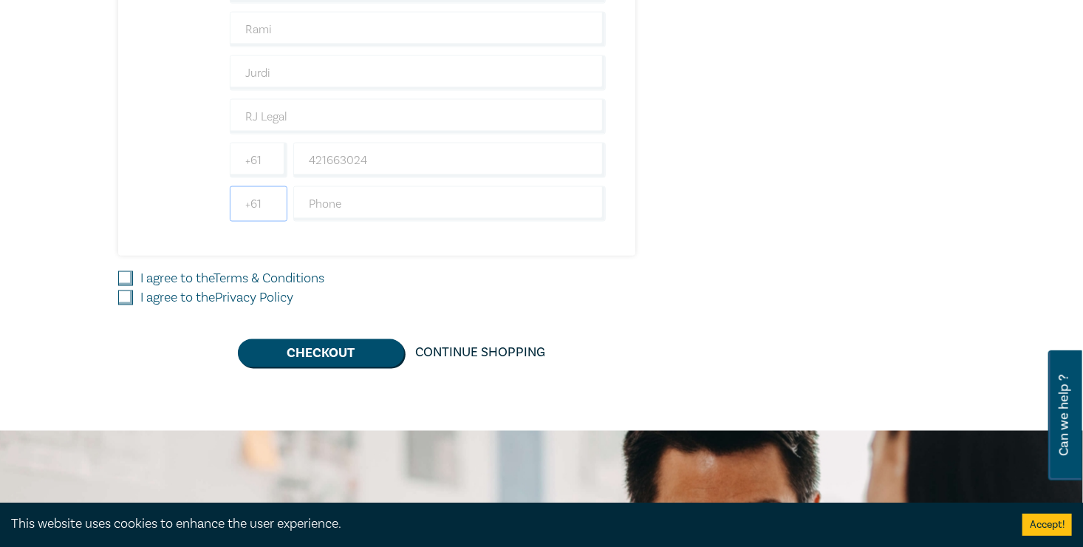
scroll to position [1034, 0]
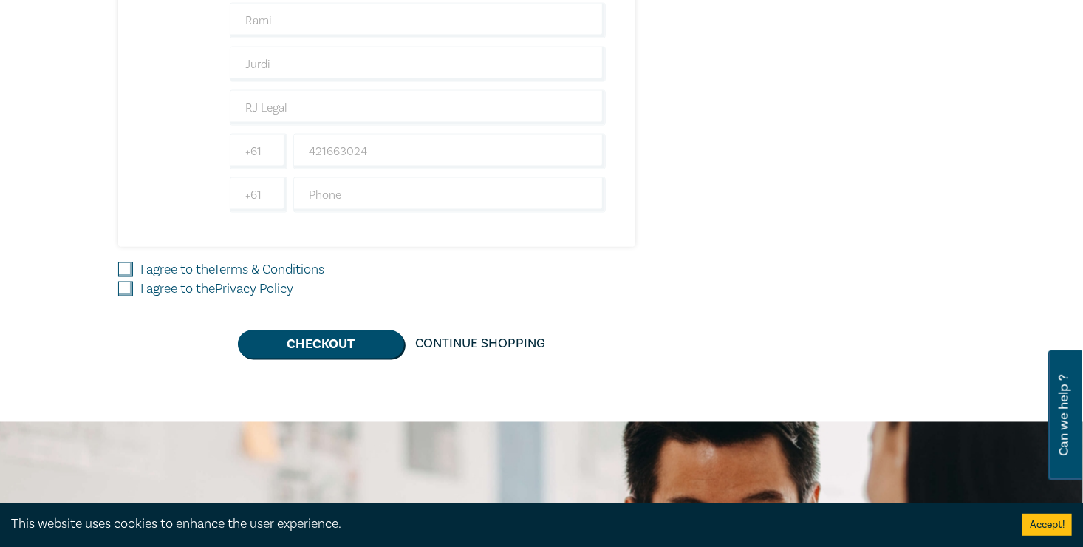
click at [118, 267] on input "I agree to the Terms & Conditions" at bounding box center [125, 269] width 15 height 15
checkbox input "true"
click at [118, 284] on input "I agree to the Privacy Policy" at bounding box center [125, 288] width 15 height 15
checkbox input "true"
click at [296, 340] on button "Checkout" at bounding box center [321, 344] width 166 height 28
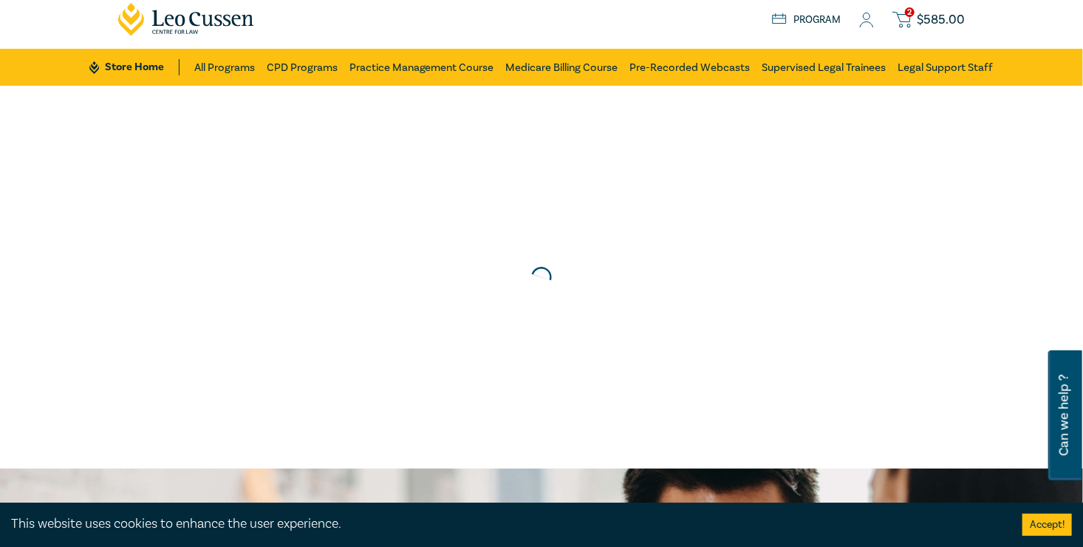
scroll to position [0, 0]
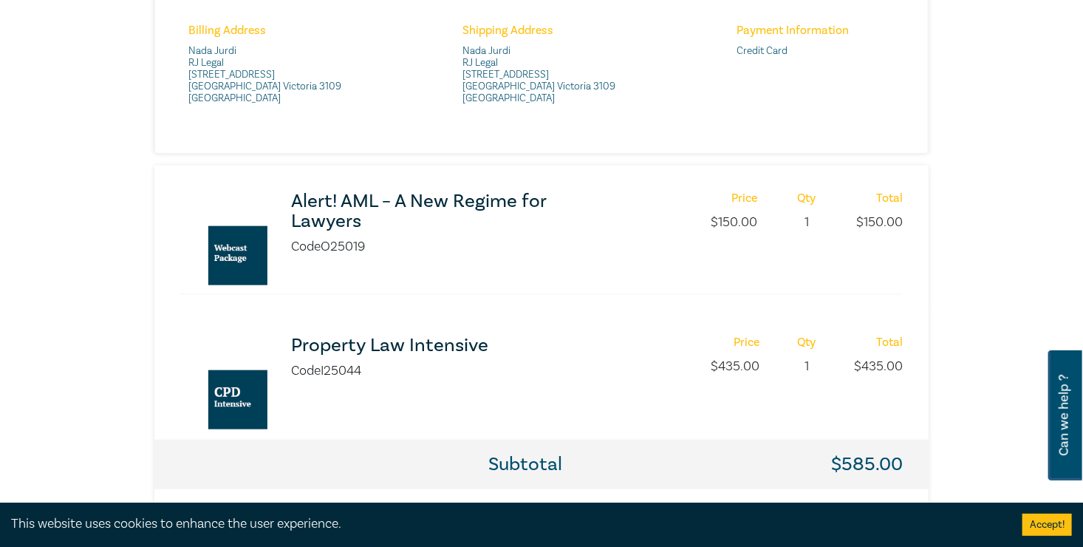
scroll to position [665, 0]
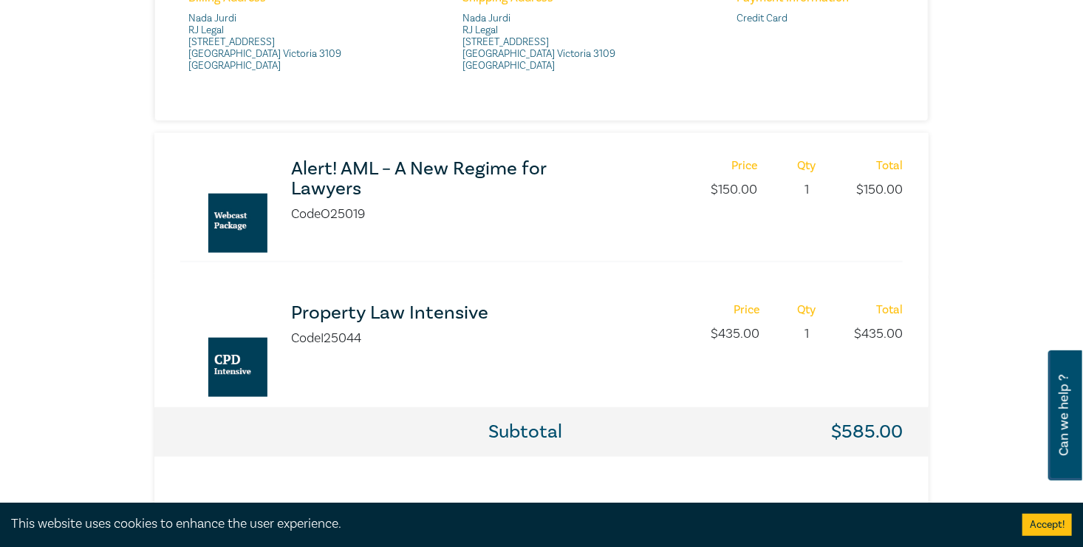
click at [426, 159] on h3 "Alert! AML – A New Regime for Lawyers" at bounding box center [439, 179] width 297 height 40
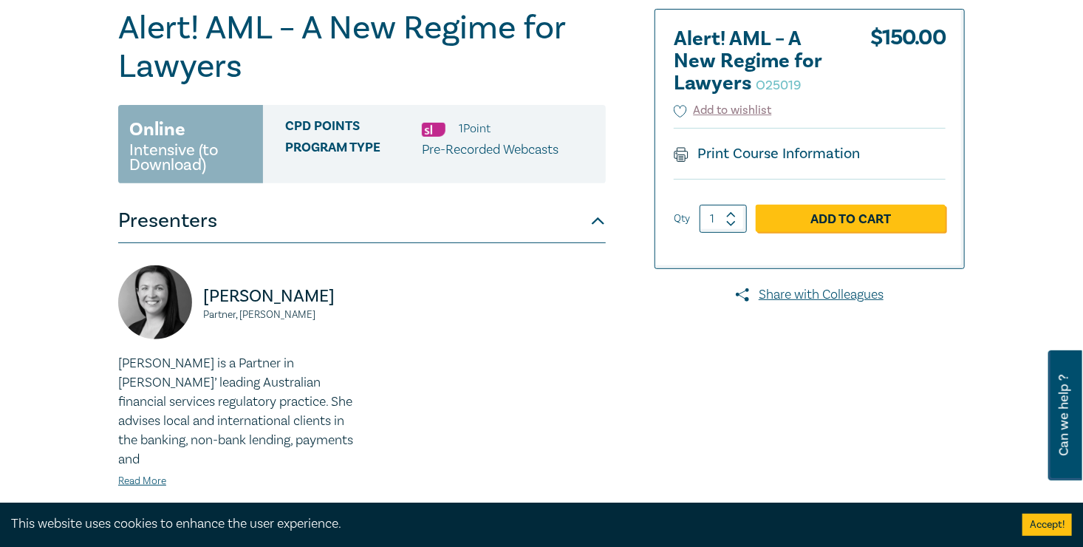
scroll to position [148, 0]
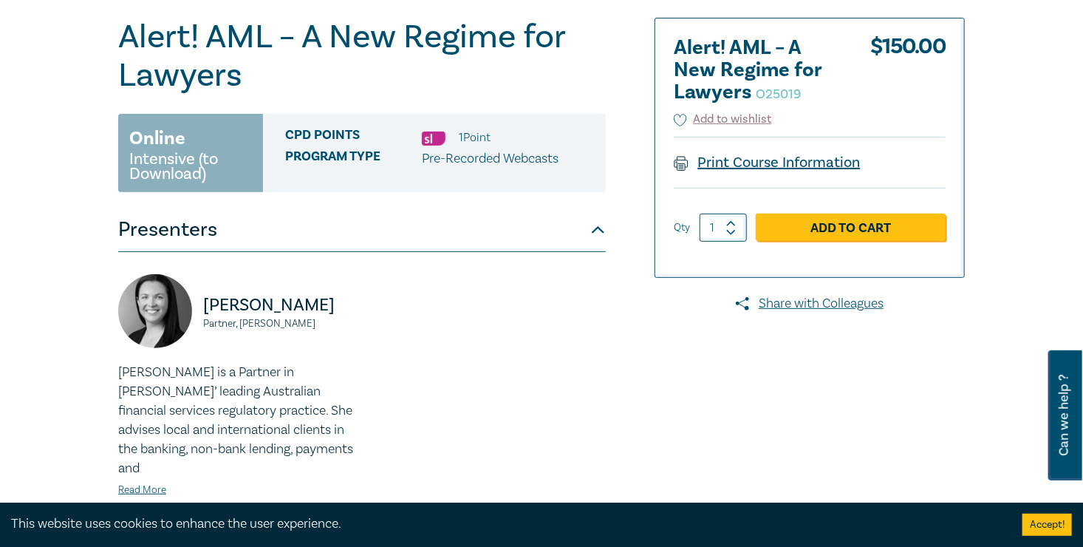
click at [861, 163] on link "Print Course Information" at bounding box center [767, 162] width 187 height 19
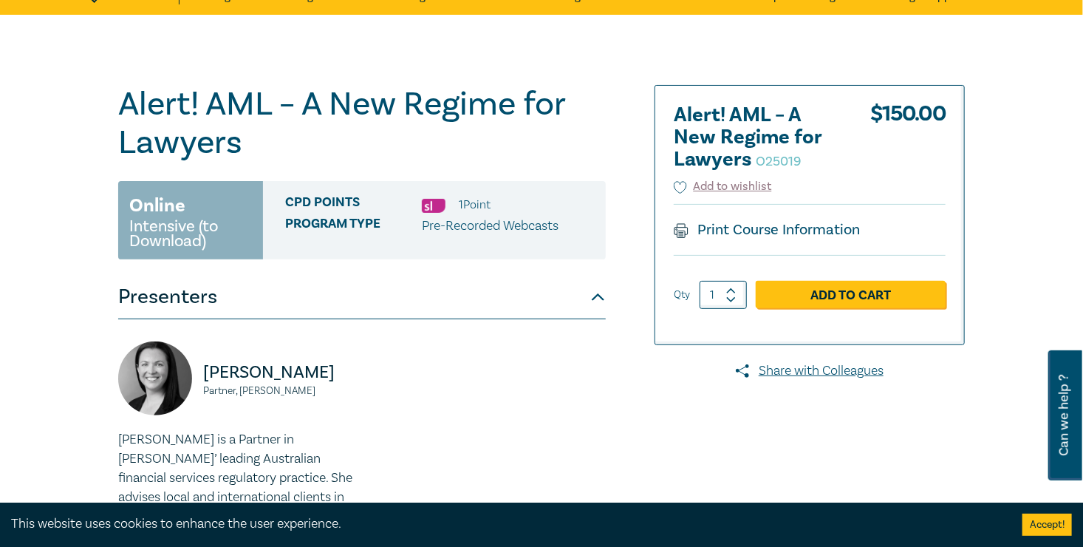
scroll to position [0, 0]
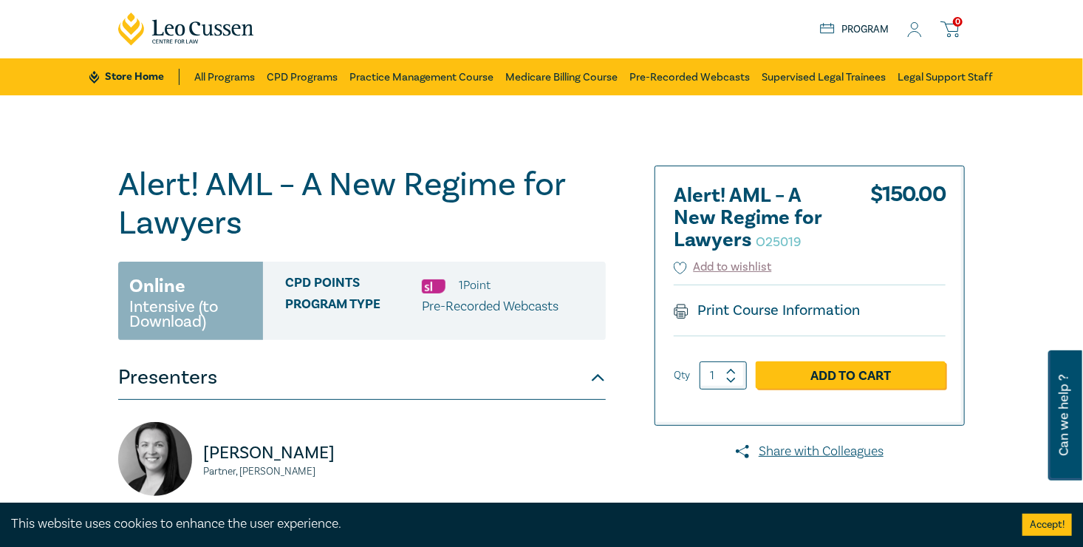
click at [962, 27] on span "0" at bounding box center [958, 22] width 10 height 10
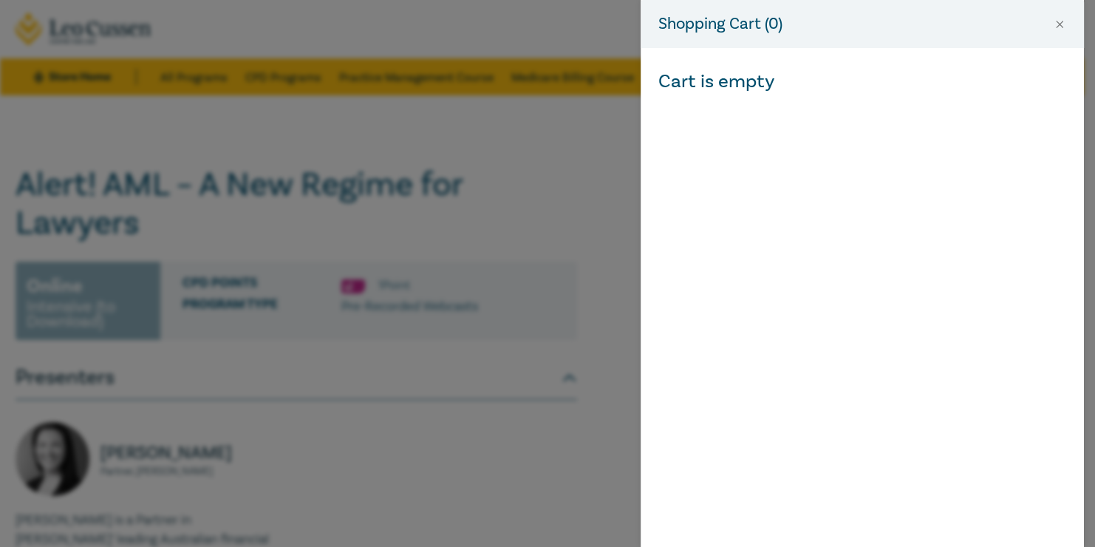
click at [1067, 26] on div "Shopping Cart ( 0 )" at bounding box center [861, 24] width 443 height 48
click at [1059, 24] on button "Close" at bounding box center [1059, 24] width 13 height 13
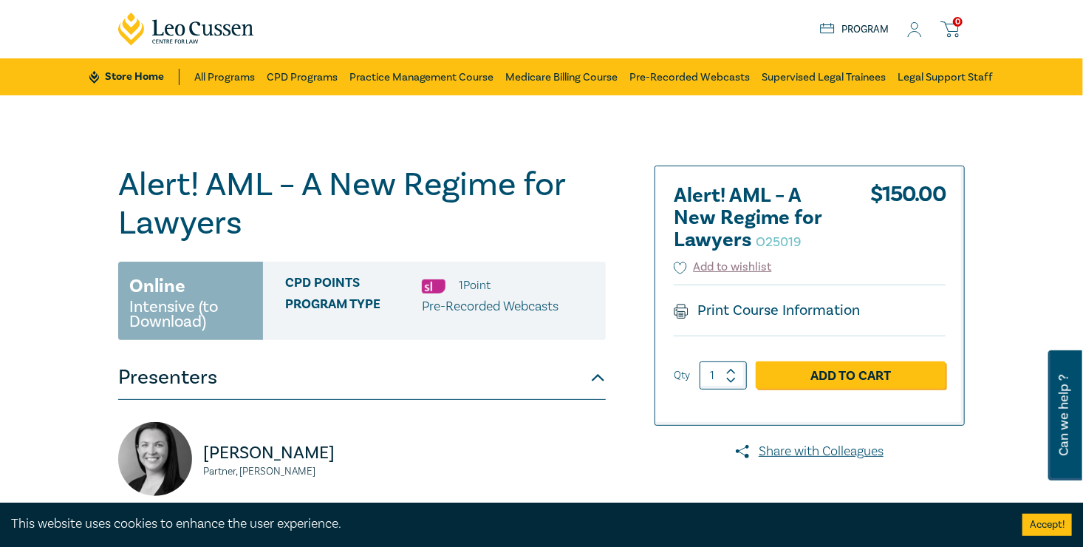
click at [922, 32] on icon at bounding box center [914, 30] width 15 height 16
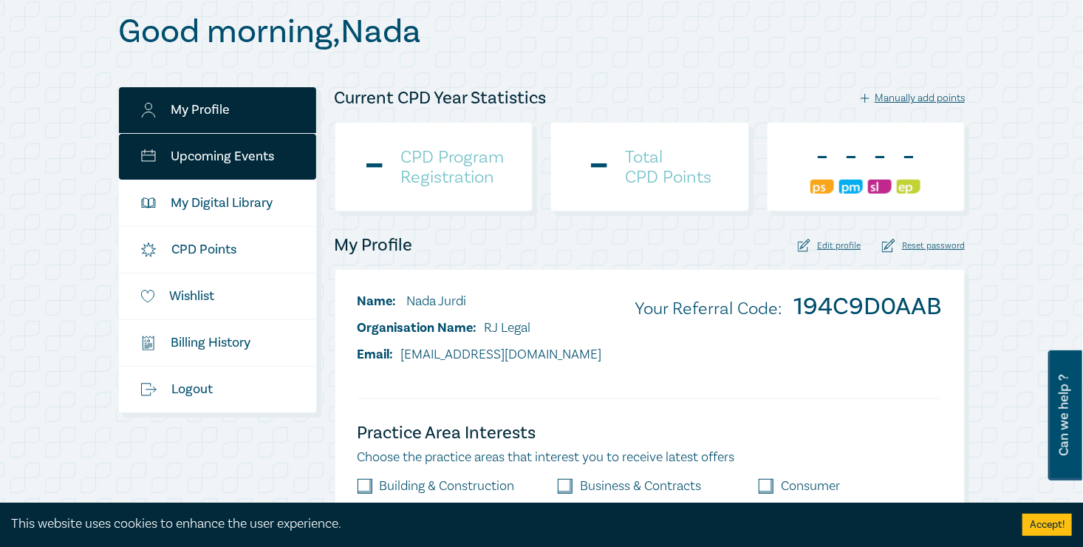
click at [148, 156] on link "Upcoming Events" at bounding box center [217, 157] width 197 height 46
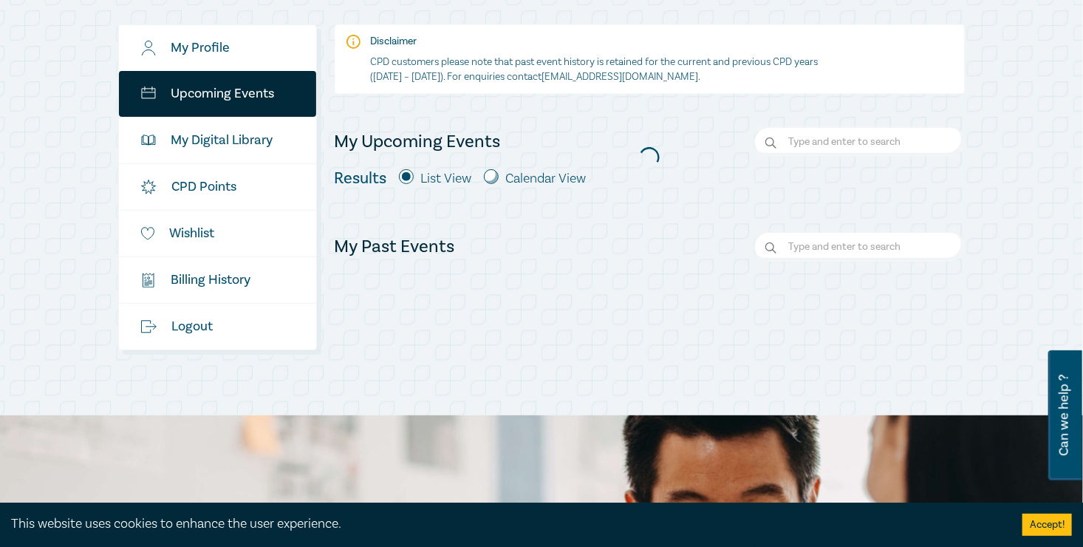
scroll to position [222, 0]
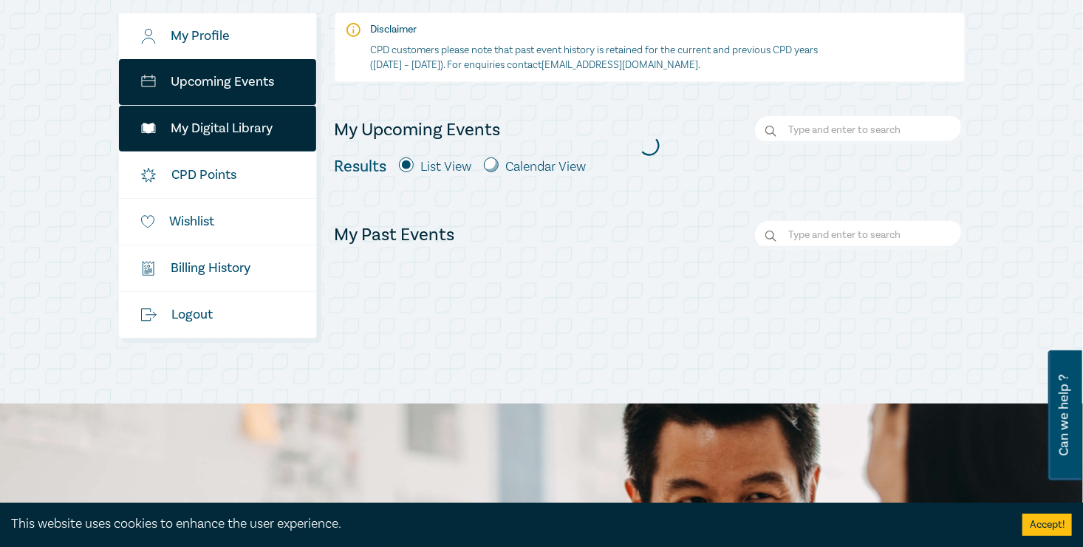
click at [171, 136] on link "My Digital Library" at bounding box center [217, 129] width 197 height 46
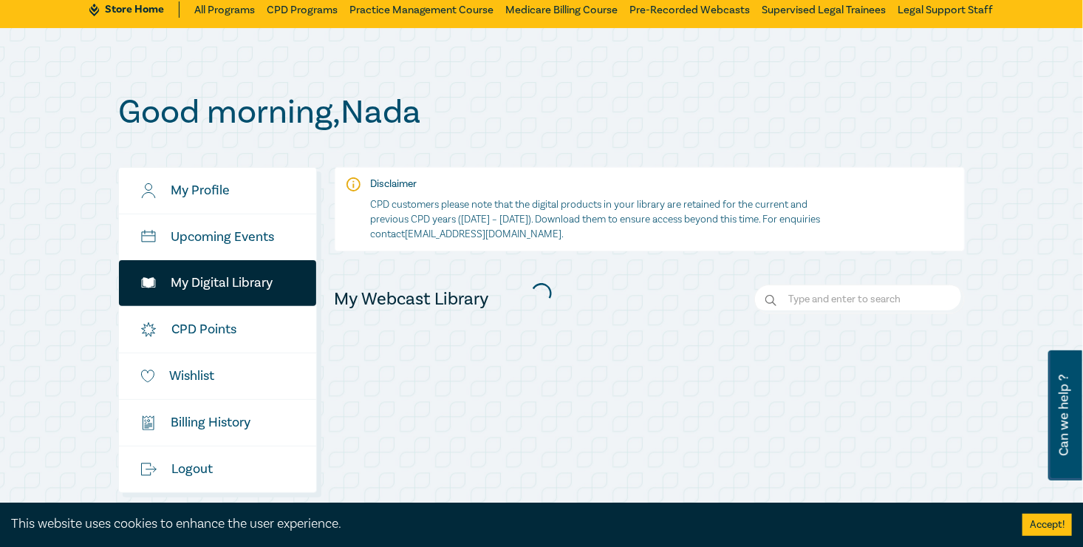
scroll to position [222, 0]
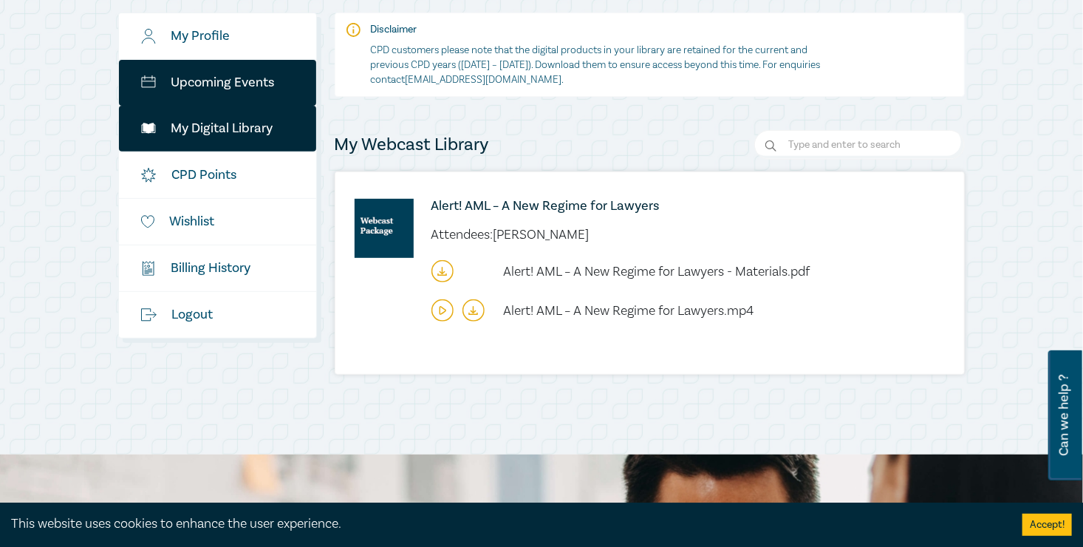
click at [119, 89] on link "Upcoming Events" at bounding box center [217, 83] width 197 height 46
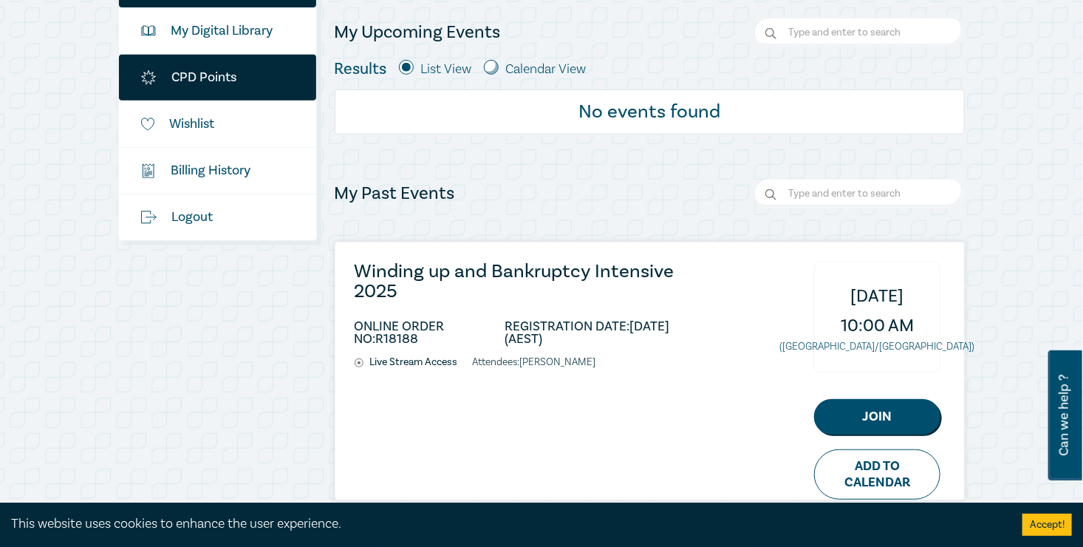
scroll to position [222, 0]
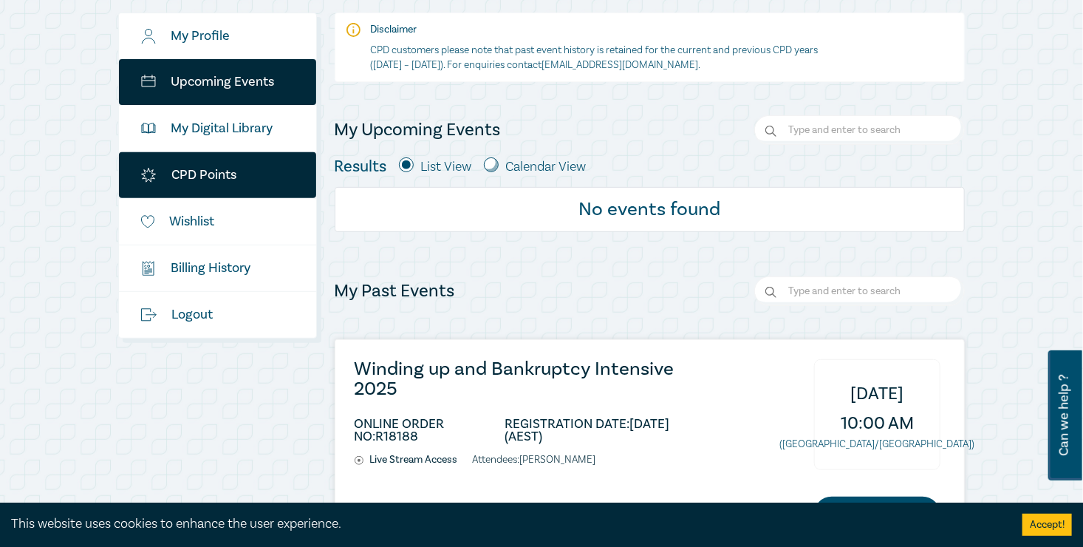
click at [119, 181] on link "CPD Points" at bounding box center [217, 175] width 197 height 46
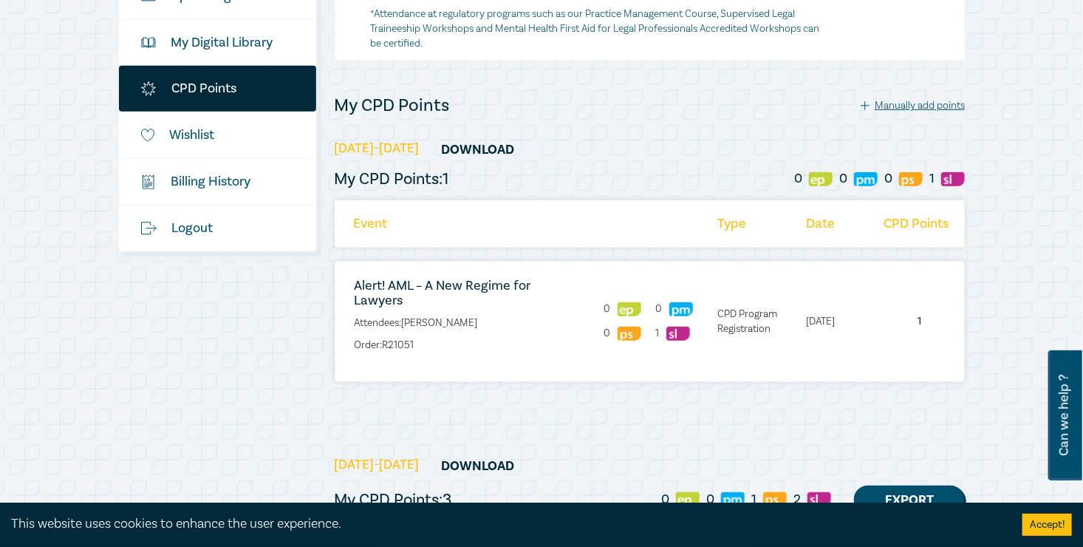
scroll to position [443, 0]
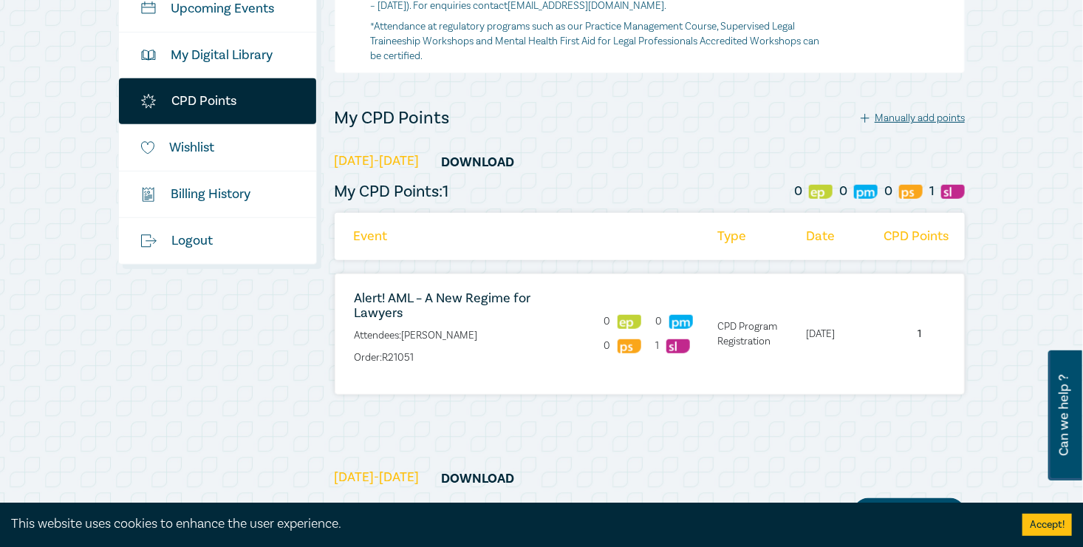
click at [427, 294] on link "Alert! AML – A New Regime for Lawyers" at bounding box center [443, 306] width 177 height 32
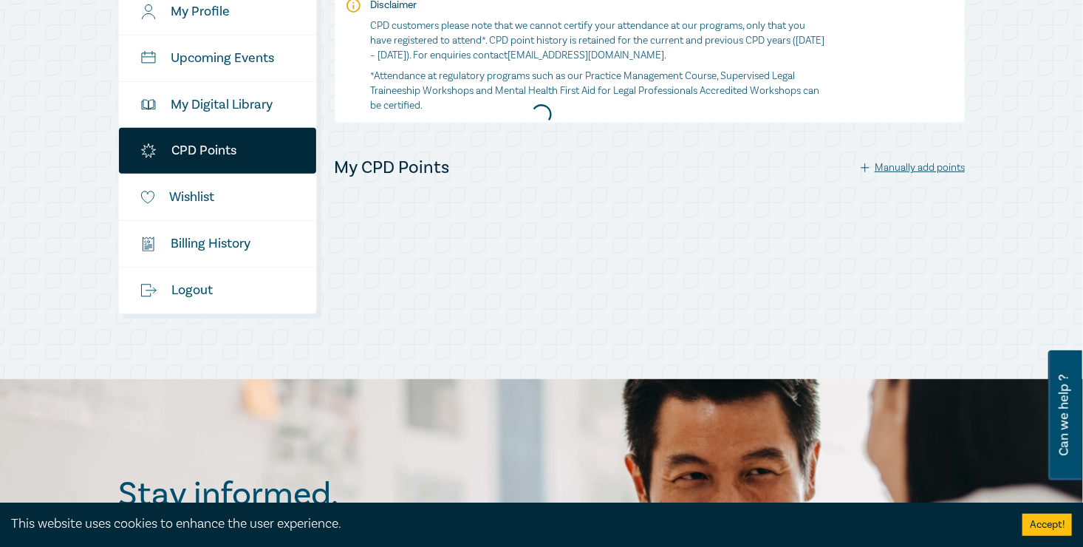
scroll to position [74, 0]
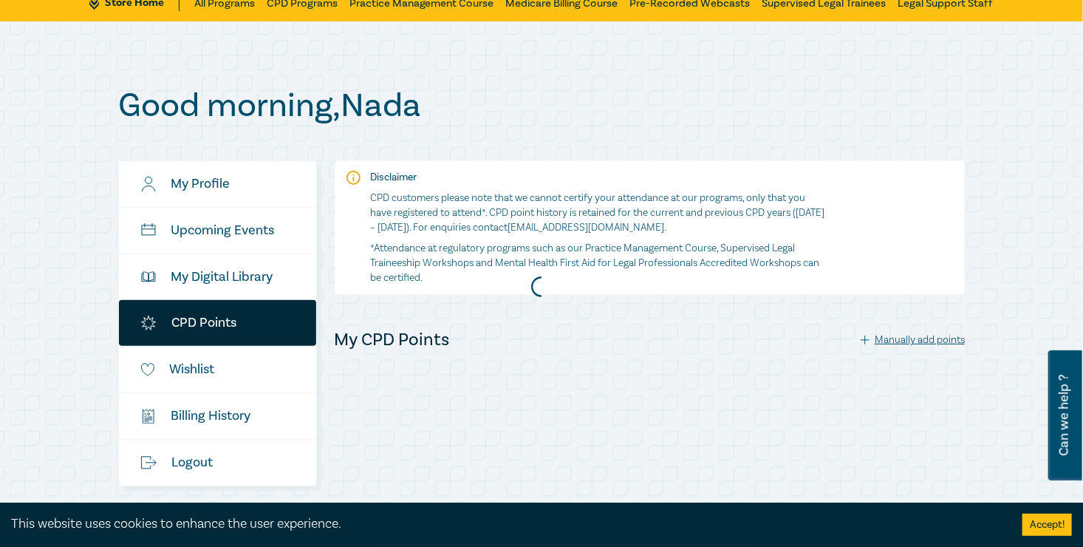
click at [182, 273] on div at bounding box center [541, 286] width 861 height 414
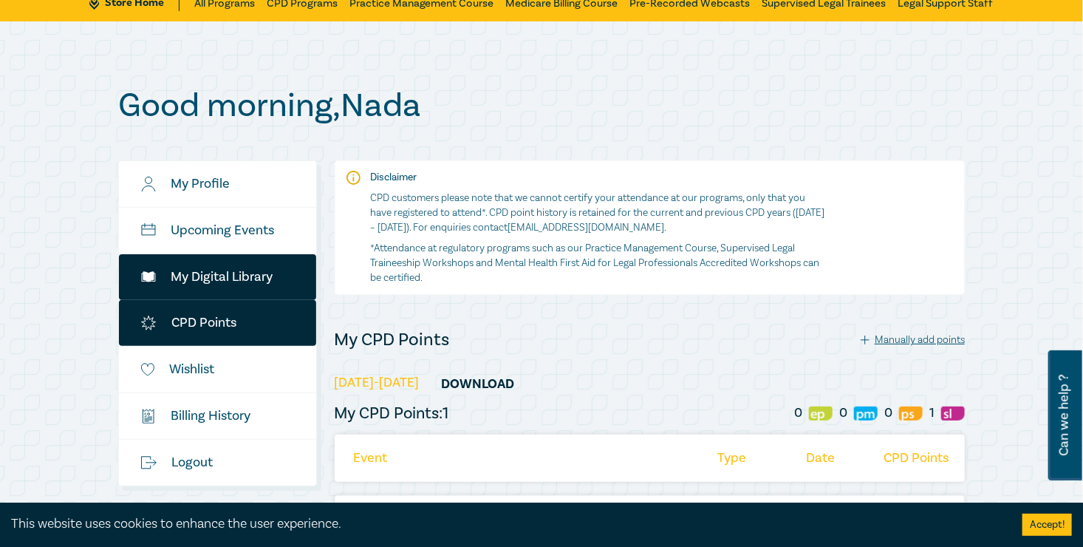
click at [119, 276] on link "My Digital Library" at bounding box center [217, 277] width 197 height 46
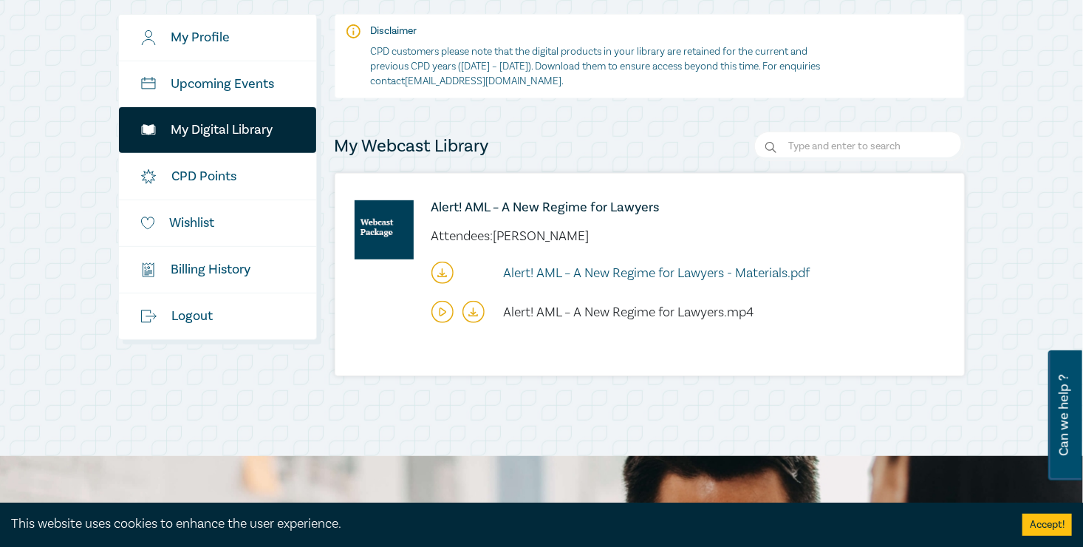
scroll to position [222, 0]
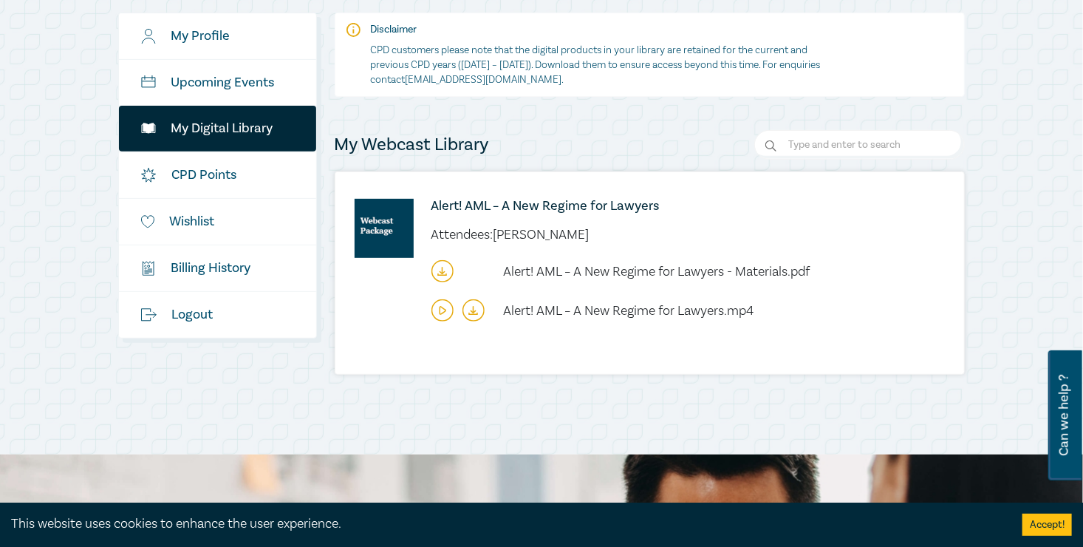
click at [431, 311] on icon at bounding box center [442, 310] width 22 height 22
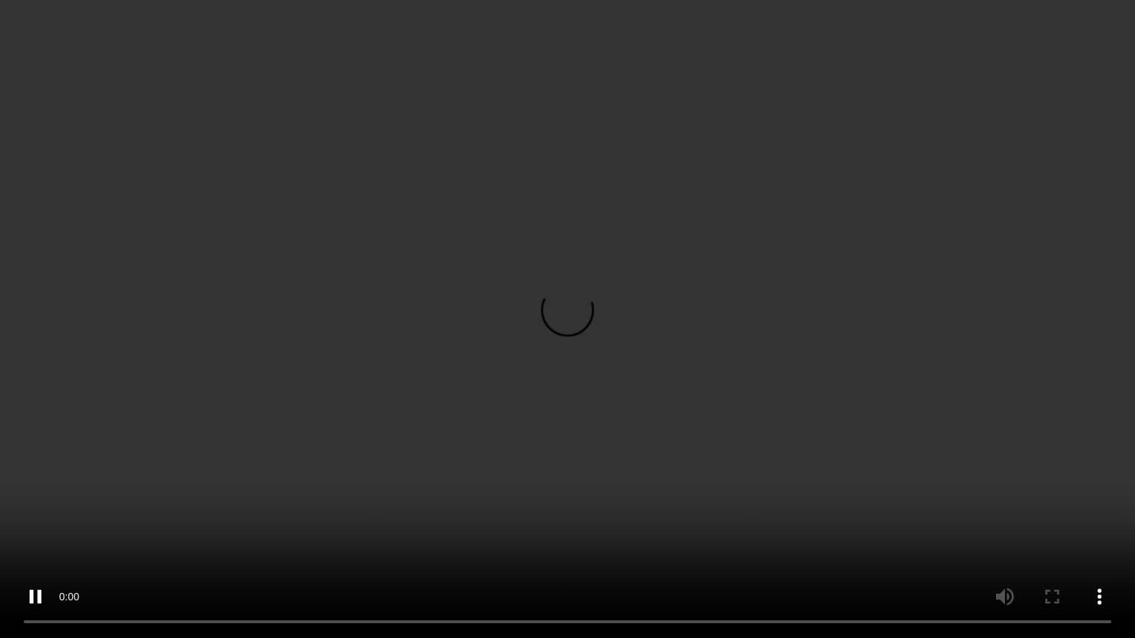
click at [1082, 477] on video at bounding box center [567, 319] width 1135 height 638
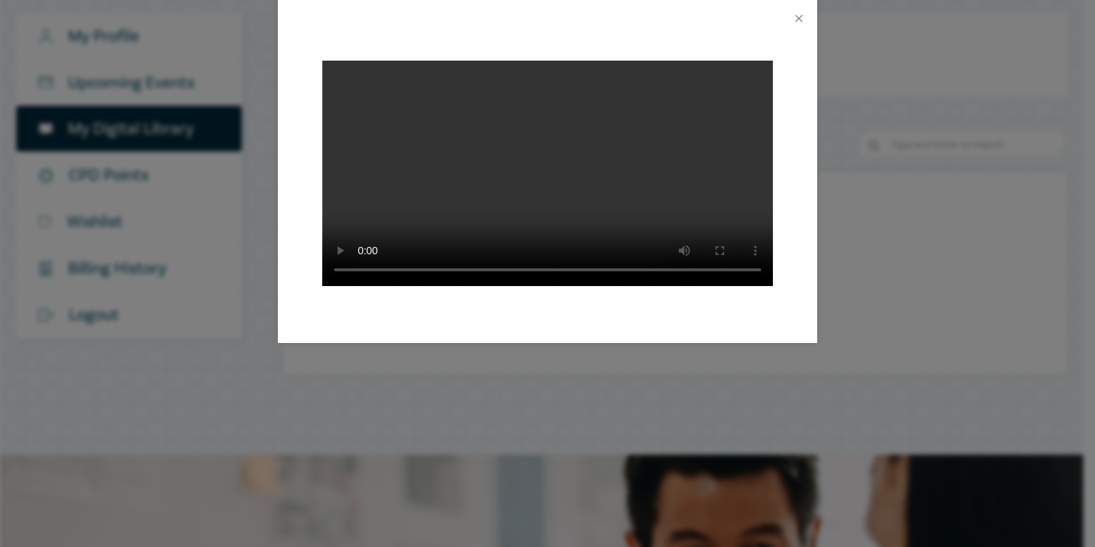
click at [689, 473] on div at bounding box center [547, 273] width 1095 height 547
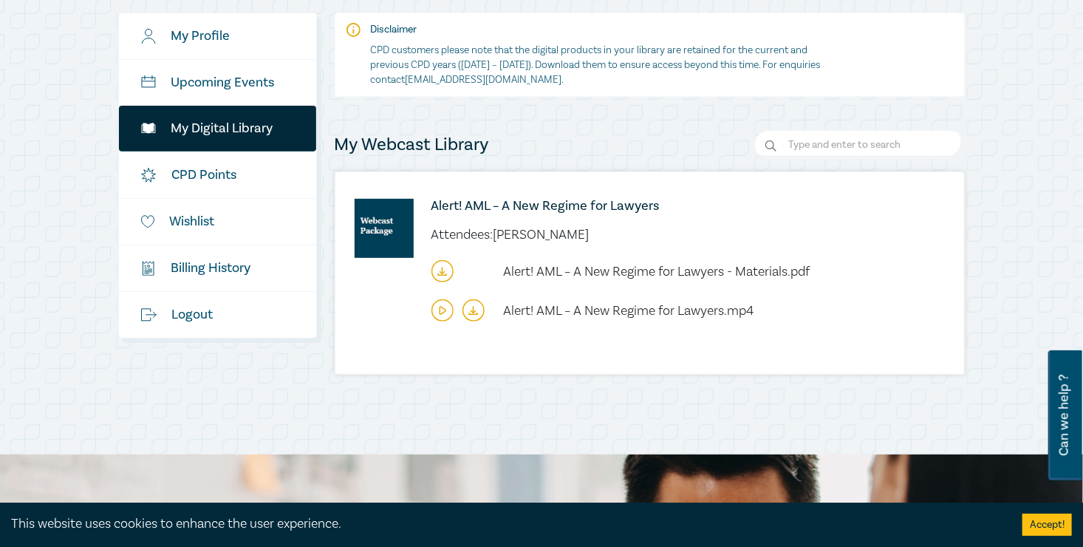
click at [440, 307] on icon at bounding box center [443, 310] width 6 height 7
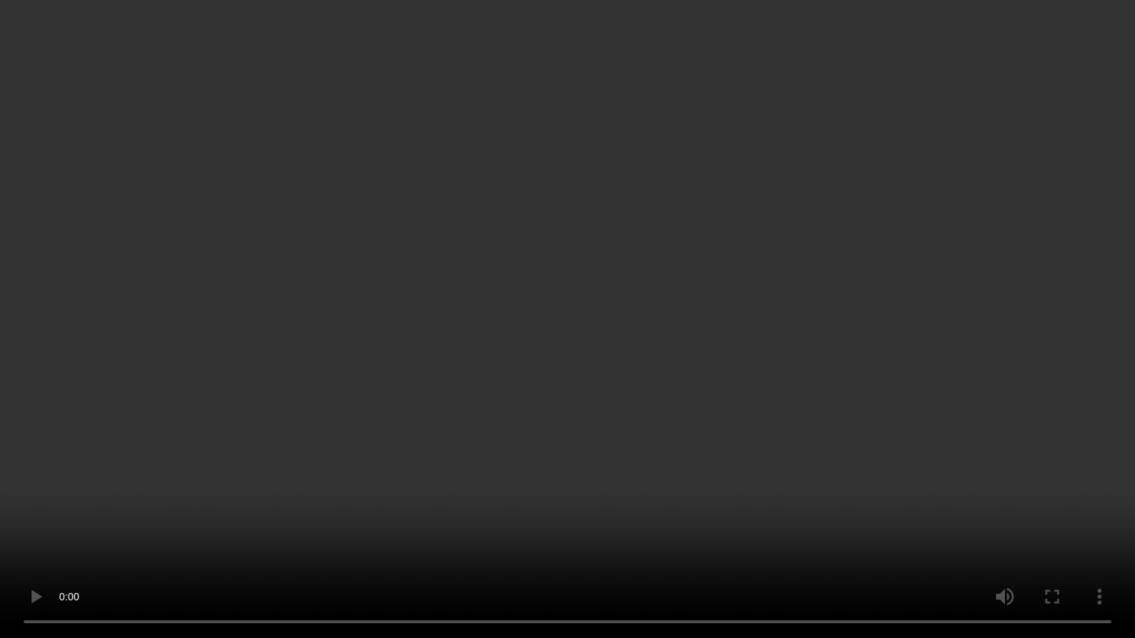
click at [1068, 468] on video at bounding box center [567, 319] width 1135 height 638
click at [1049, 472] on video at bounding box center [567, 319] width 1135 height 638
click at [1078, 459] on video at bounding box center [567, 319] width 1135 height 638
click at [1070, 465] on video at bounding box center [567, 319] width 1135 height 638
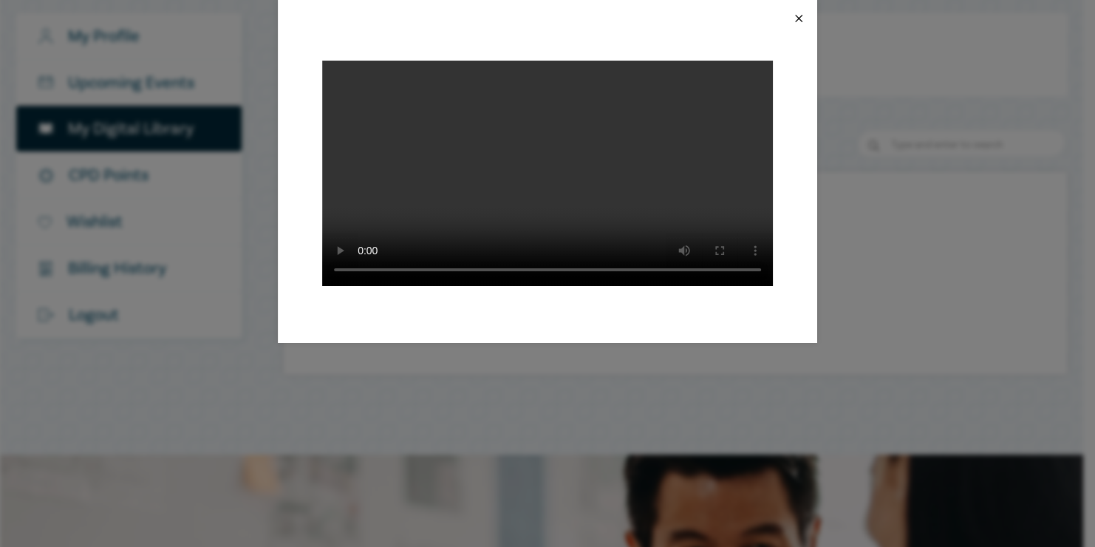
click at [798, 18] on button "Close" at bounding box center [798, 18] width 13 height 13
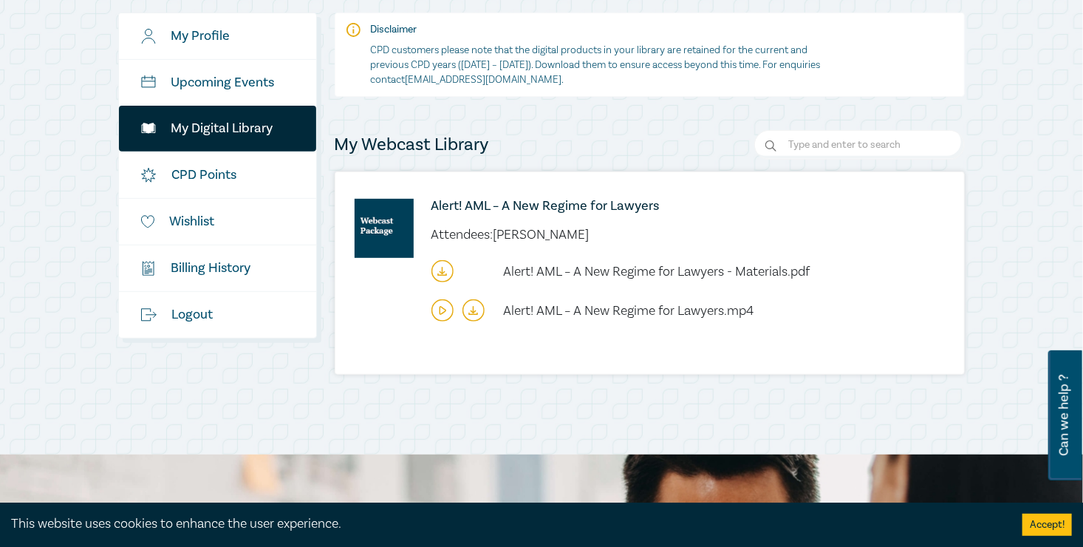
click at [438, 274] on icon at bounding box center [442, 274] width 8 height 1
